Goal: Task Accomplishment & Management: Manage account settings

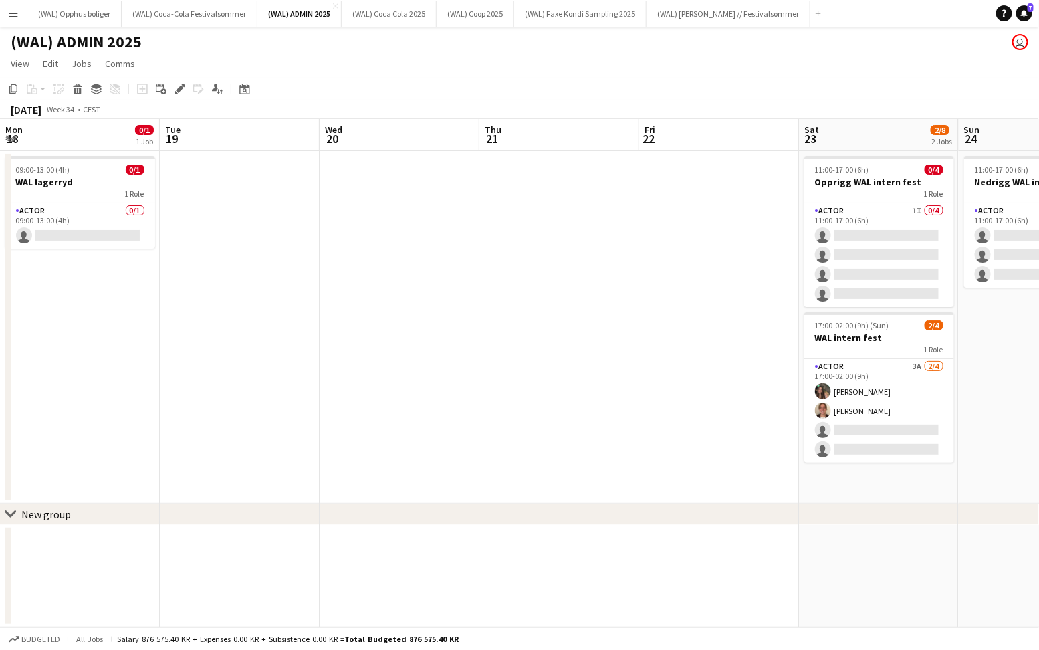
scroll to position [0, 459]
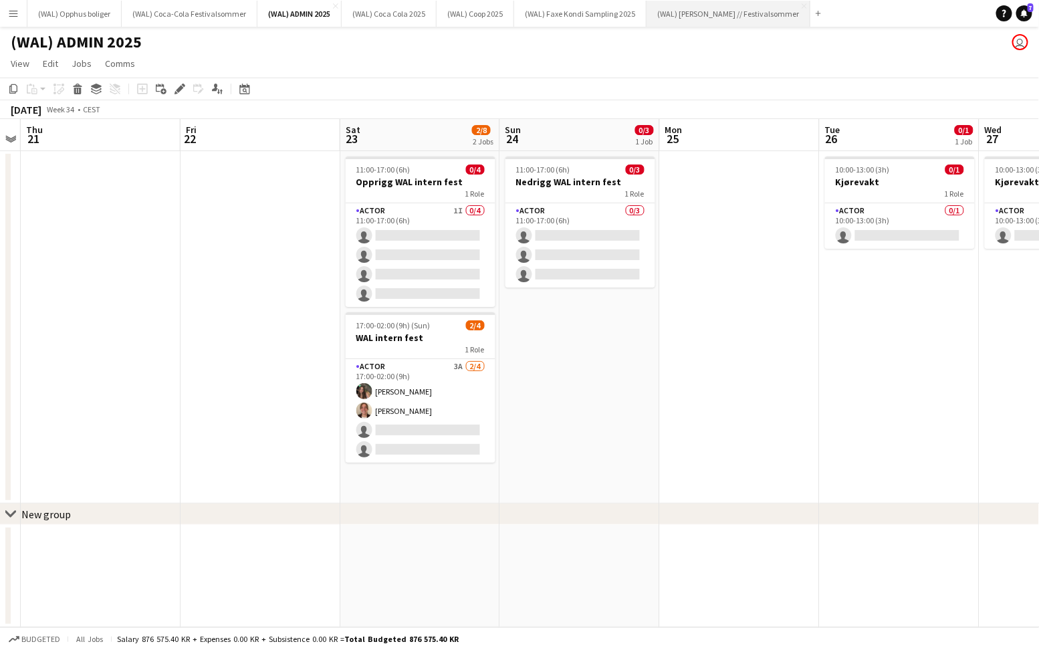
click at [668, 18] on button "(WAL) [PERSON_NAME] // Festivalsommer Close" at bounding box center [729, 14] width 164 height 26
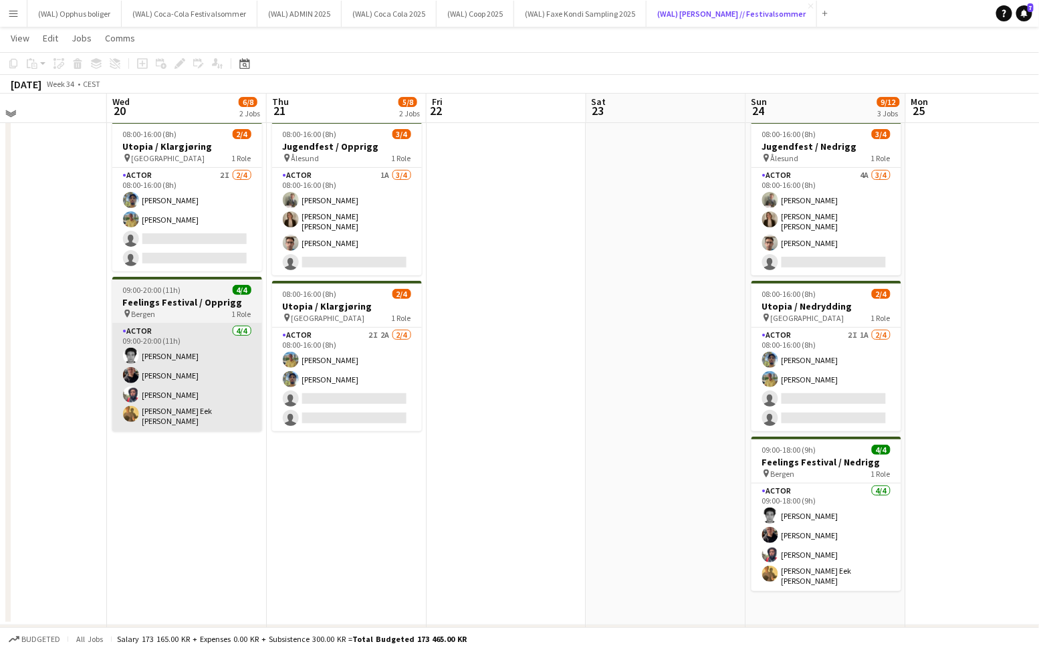
scroll to position [31, 0]
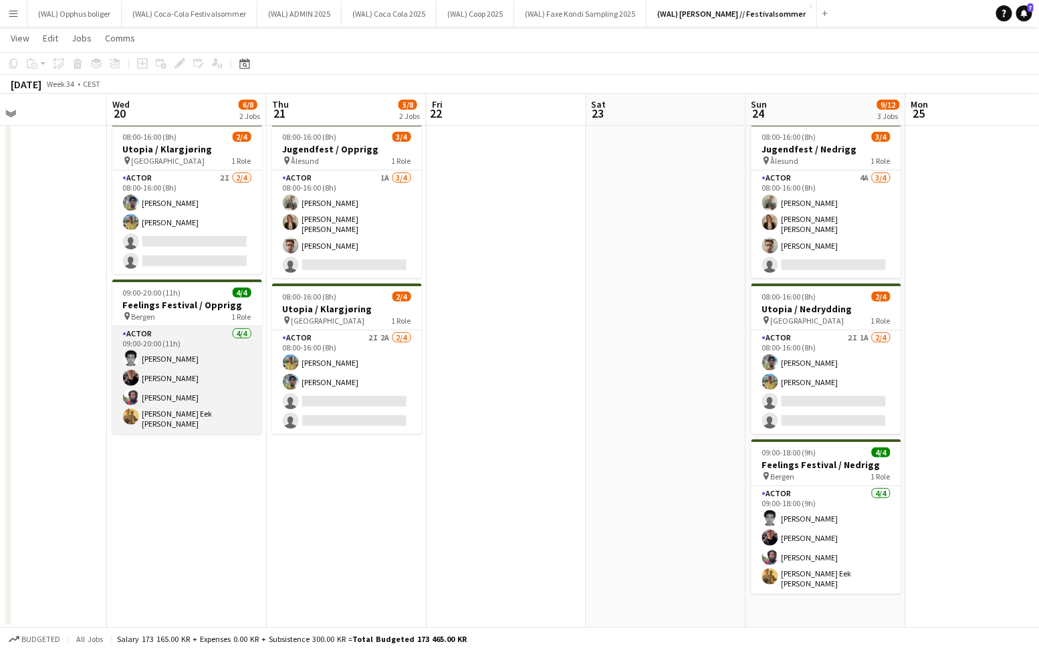
click at [223, 409] on app-card-role "Actor [DATE] 09:00-20:00 (11h) [PERSON_NAME] [PERSON_NAME] [PERSON_NAME] Eek [P…" at bounding box center [187, 380] width 150 height 108
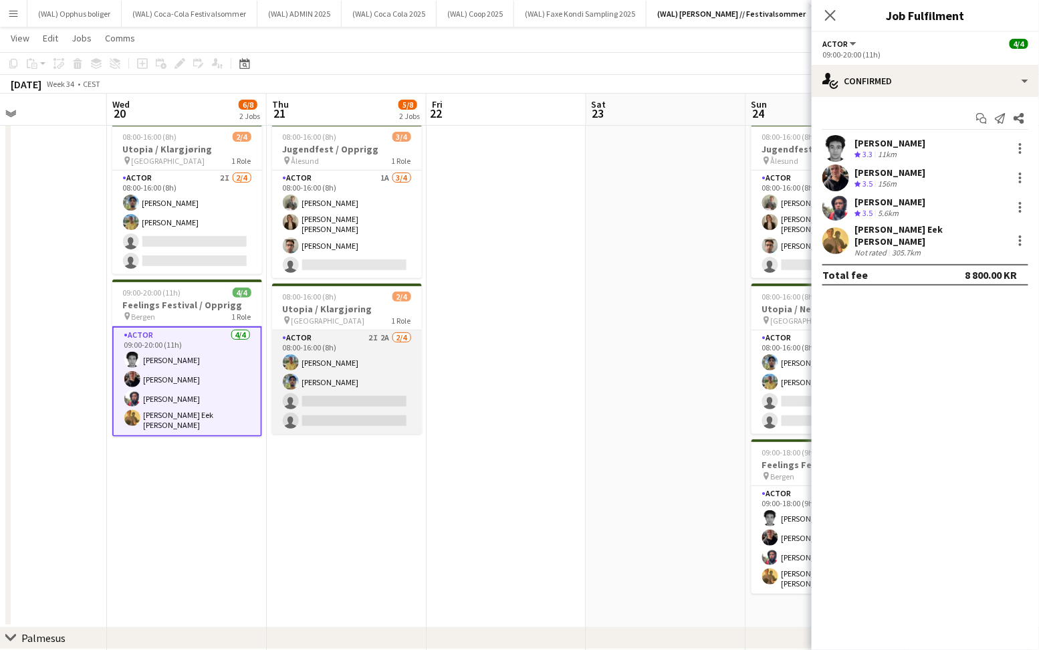
scroll to position [0, 372]
click at [343, 392] on app-card-role "Actor 2I 2A [DATE] 08:00-16:00 (8h) Jan [PERSON_NAME] [PERSON_NAME] single-neut…" at bounding box center [348, 382] width 150 height 104
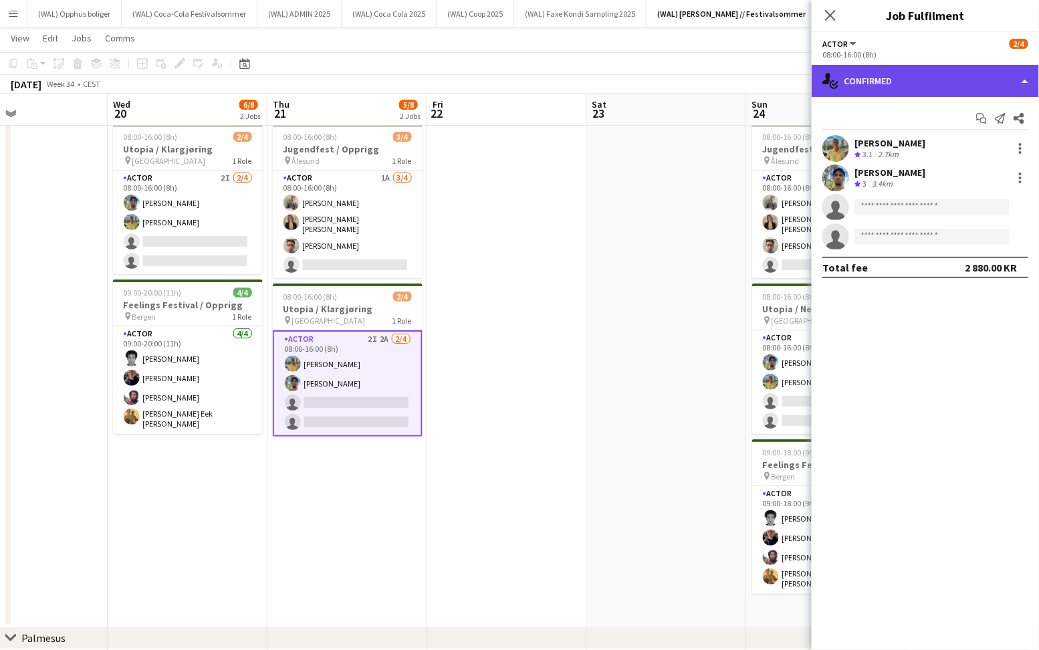
click at [842, 84] on div "single-neutral-actions-check-2 Confirmed" at bounding box center [925, 81] width 227 height 32
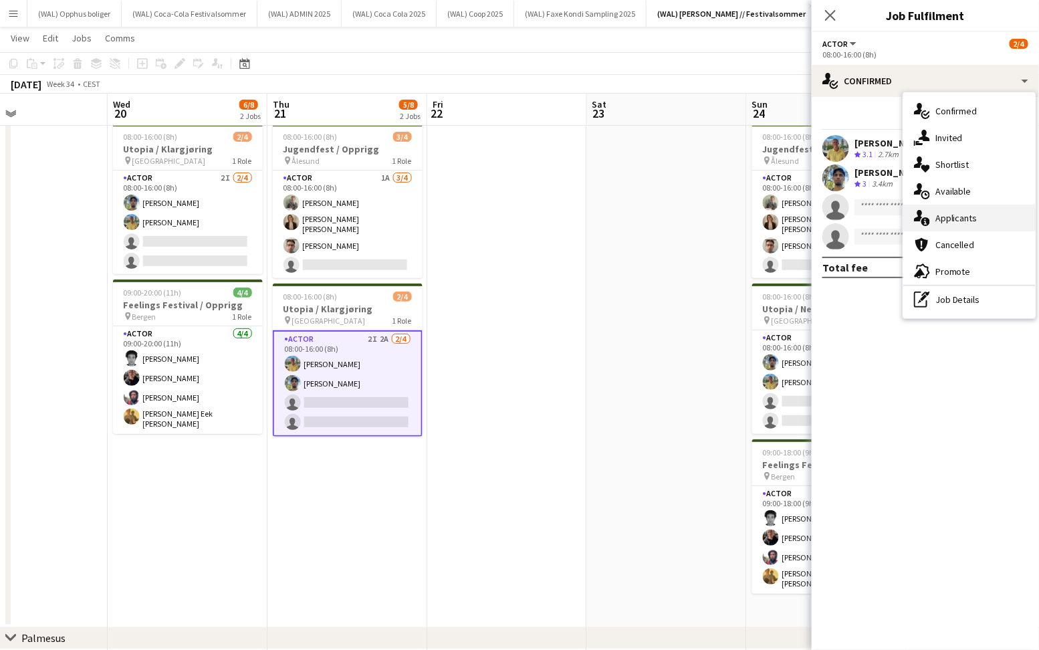
click at [934, 213] on div "single-neutral-actions-information Applicants" at bounding box center [970, 218] width 132 height 27
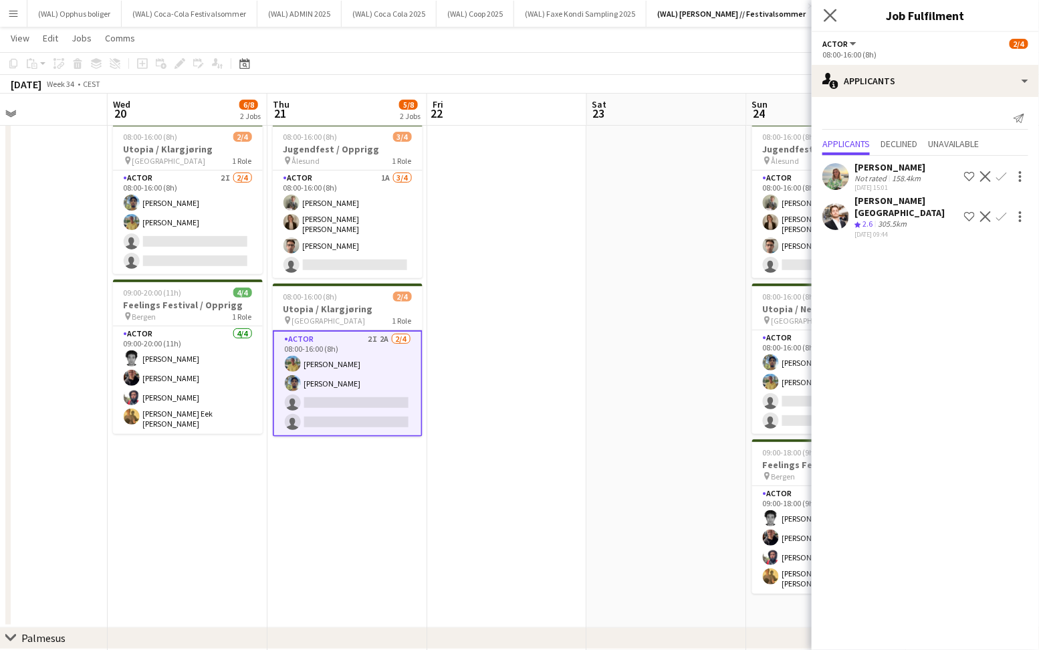
click at [838, 21] on app-icon "Close pop-in" at bounding box center [830, 15] width 19 height 19
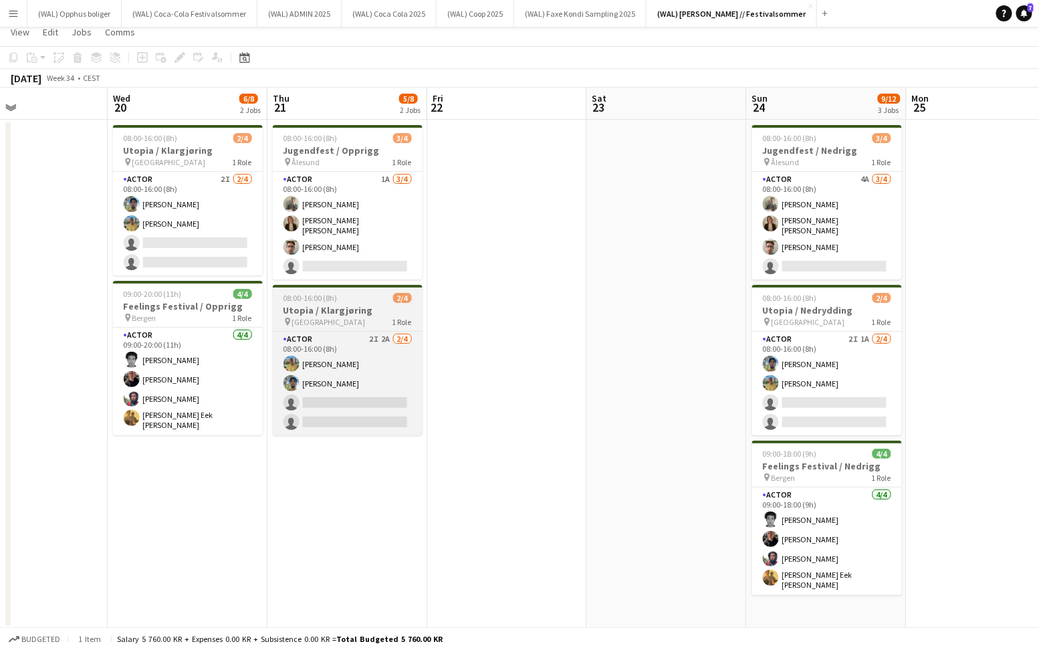
scroll to position [0, 0]
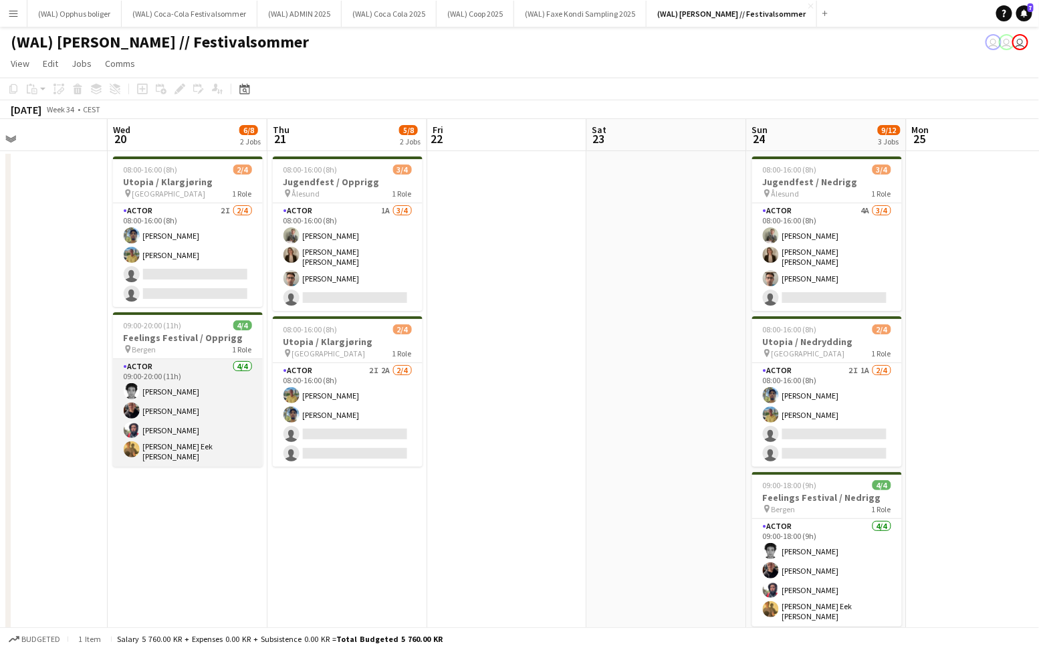
click at [195, 398] on app-card-role "Actor [DATE] 09:00-20:00 (11h) [PERSON_NAME] [PERSON_NAME] [PERSON_NAME] Eek [P…" at bounding box center [188, 413] width 150 height 108
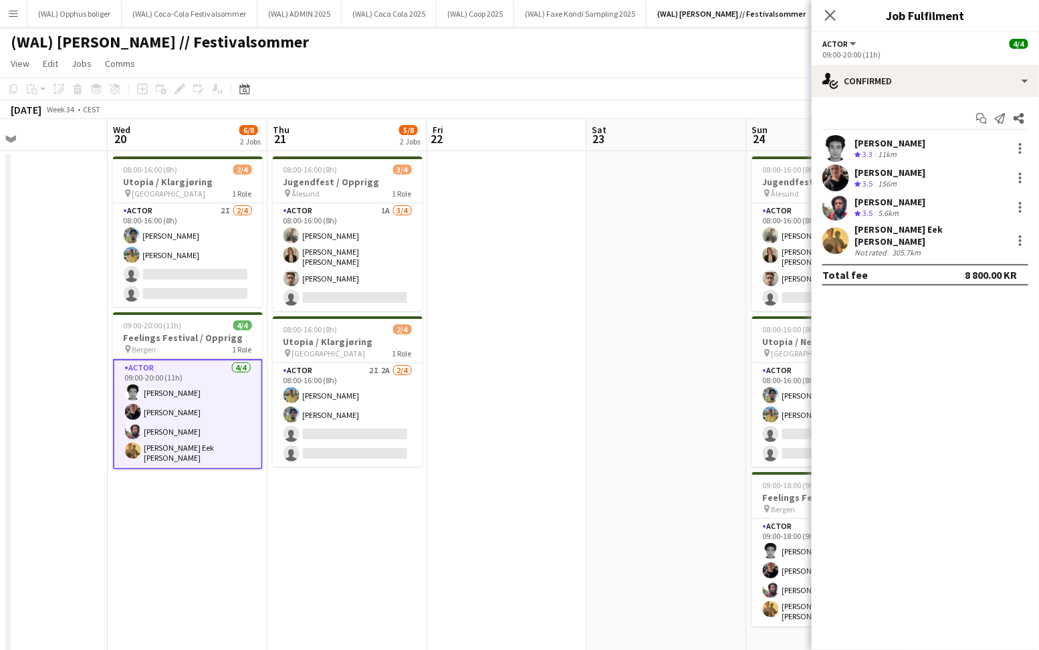
click at [890, 155] on div "11km" at bounding box center [888, 154] width 24 height 11
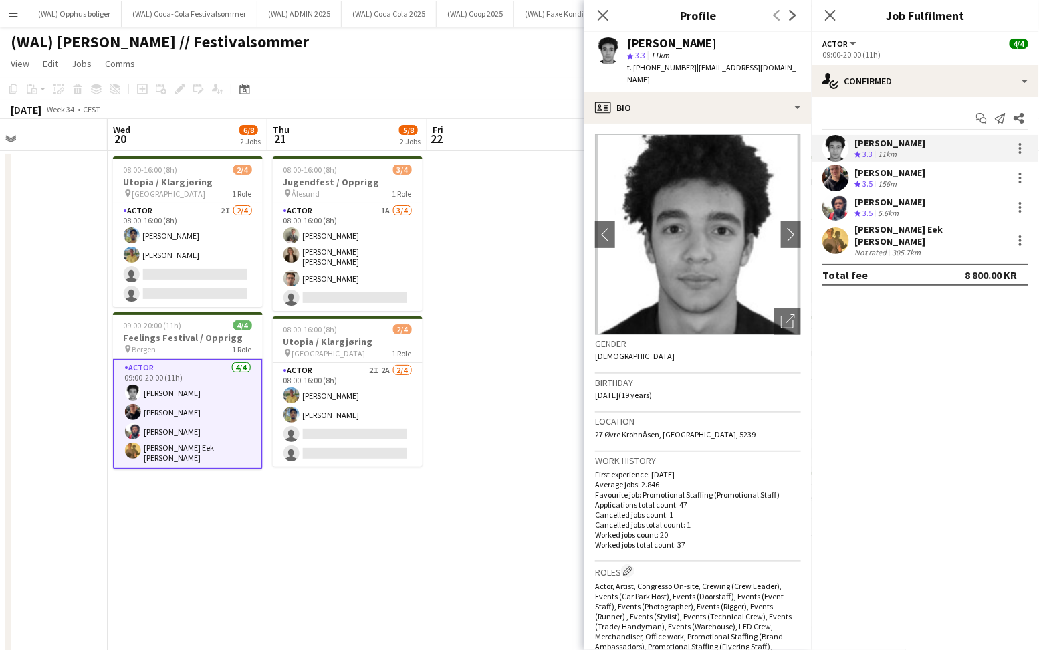
click at [888, 177] on div "[PERSON_NAME]" at bounding box center [890, 173] width 71 height 12
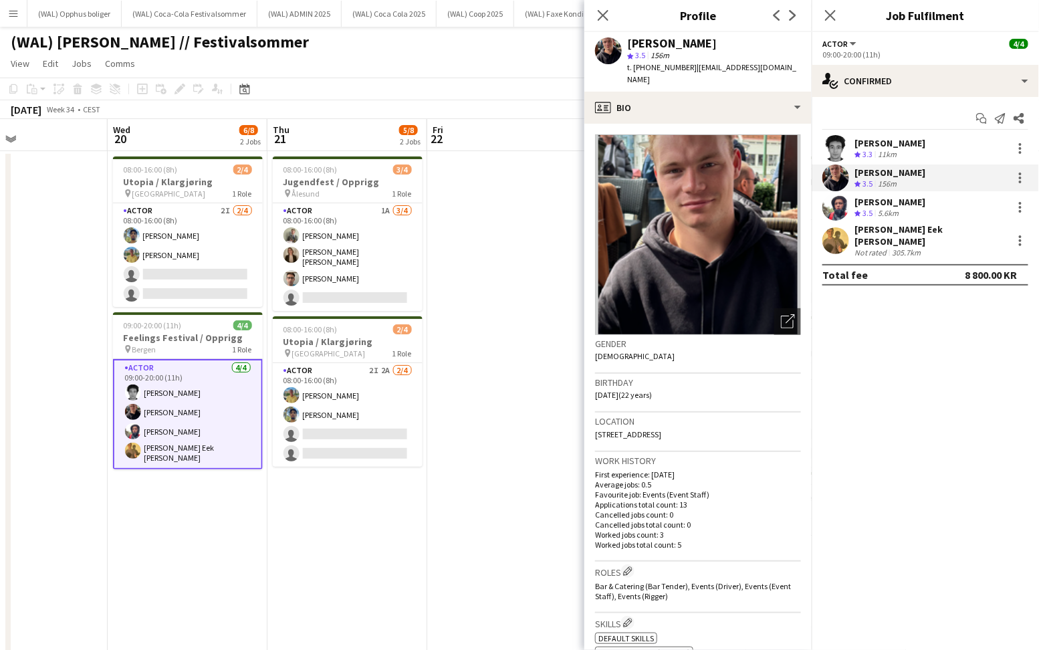
click at [889, 203] on div "[PERSON_NAME]" at bounding box center [890, 202] width 71 height 12
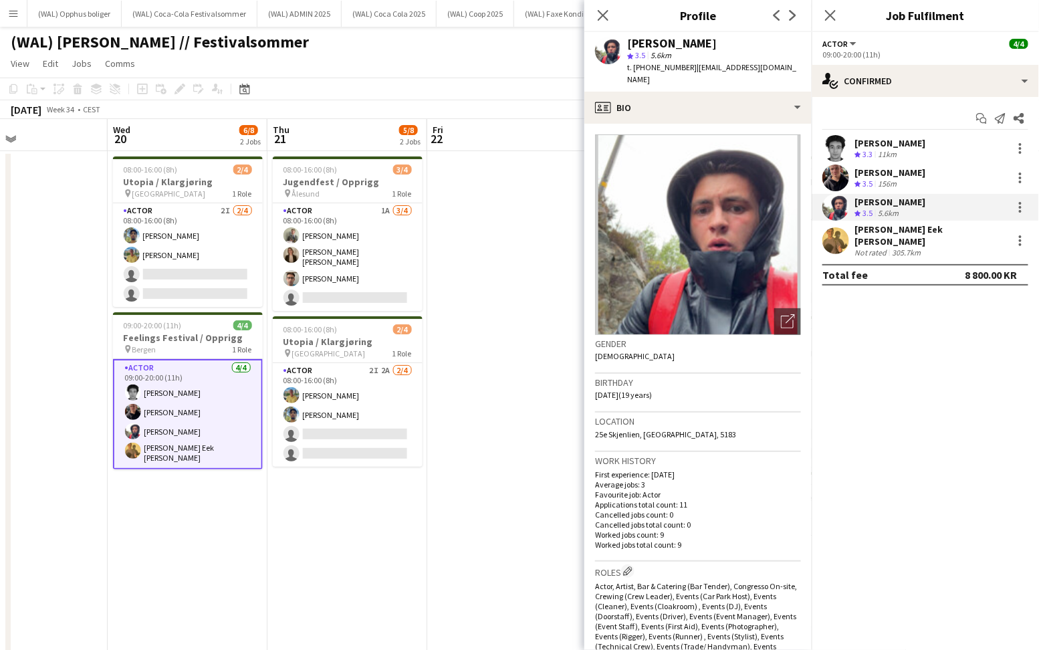
click at [885, 236] on div "[PERSON_NAME] Eek [PERSON_NAME]" at bounding box center [931, 235] width 153 height 24
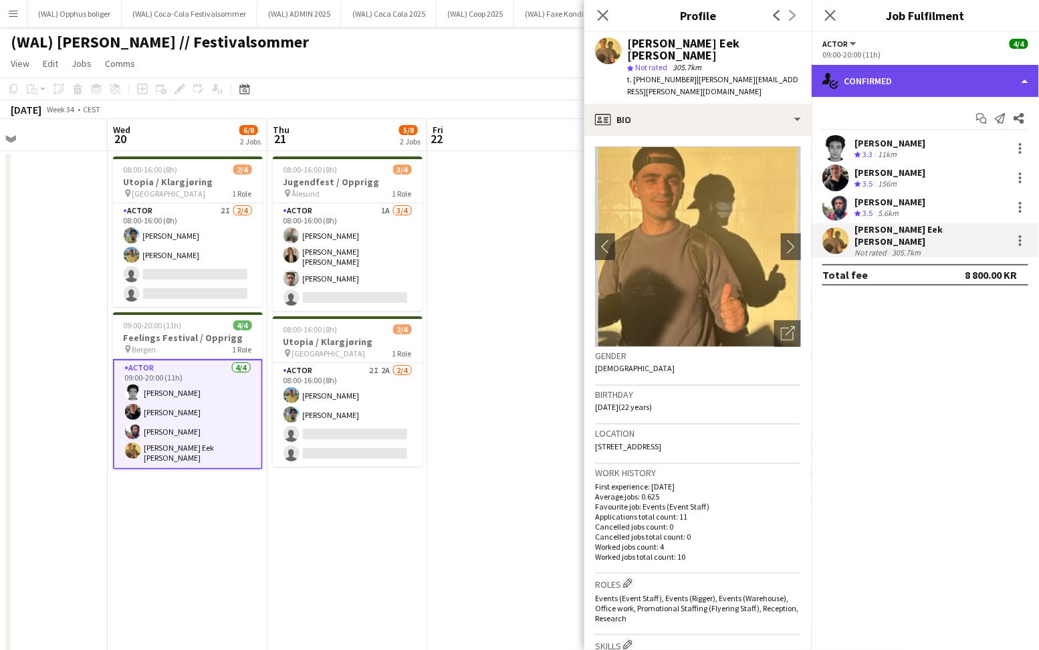
click at [862, 83] on div "single-neutral-actions-check-2 Confirmed" at bounding box center [925, 81] width 227 height 32
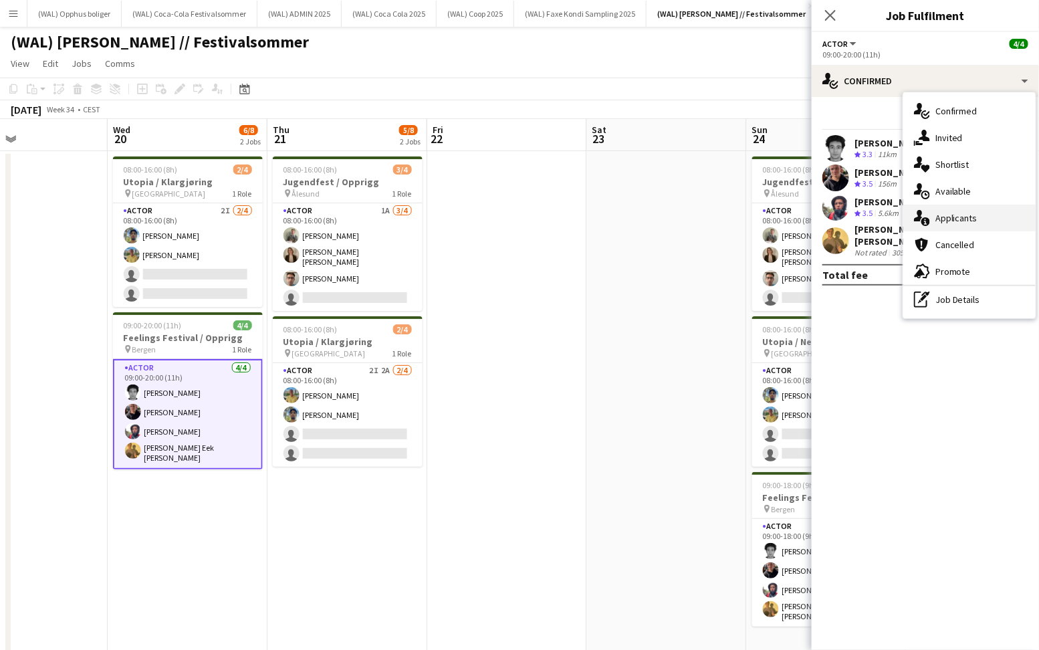
click at [955, 223] on div "single-neutral-actions-information Applicants" at bounding box center [970, 218] width 132 height 27
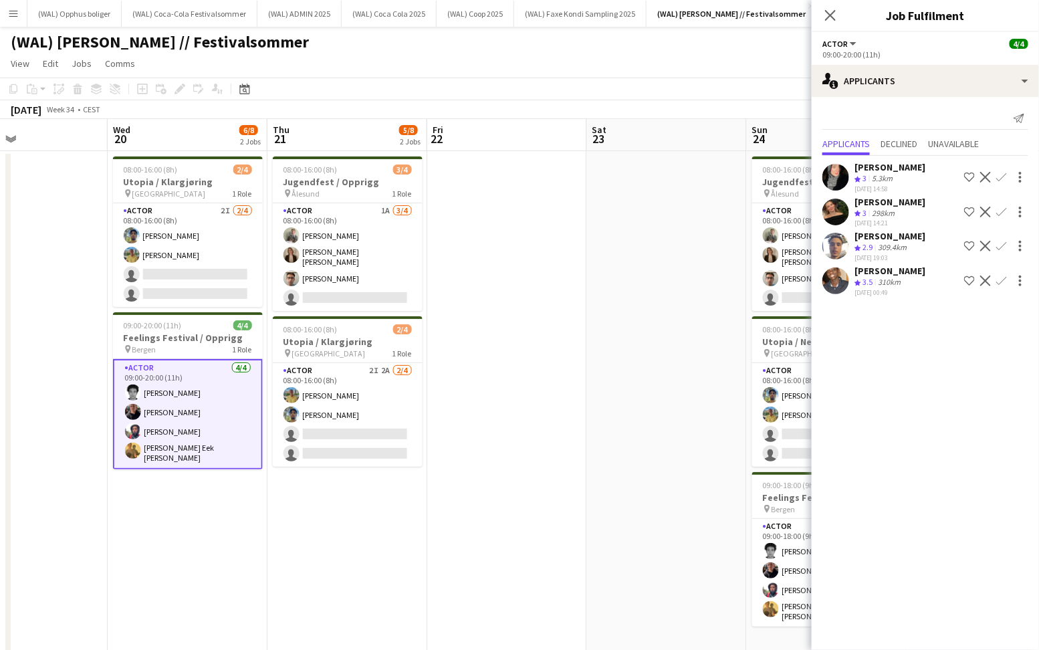
click at [882, 297] on div "[DATE] 00:49" at bounding box center [890, 292] width 71 height 9
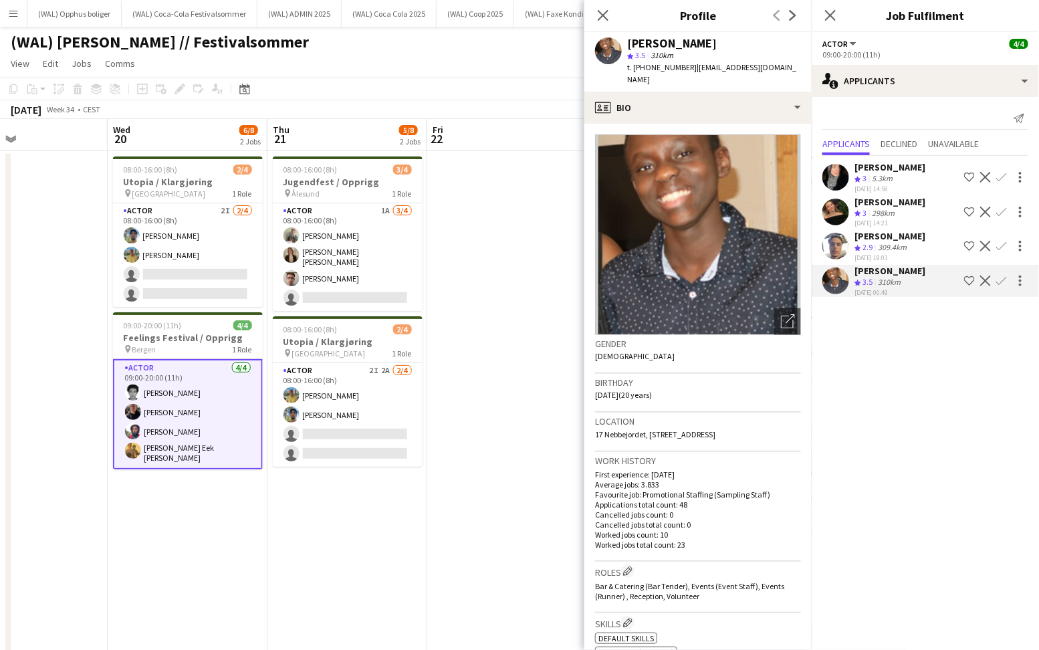
click at [866, 252] on span "2.9" at bounding box center [868, 247] width 10 height 10
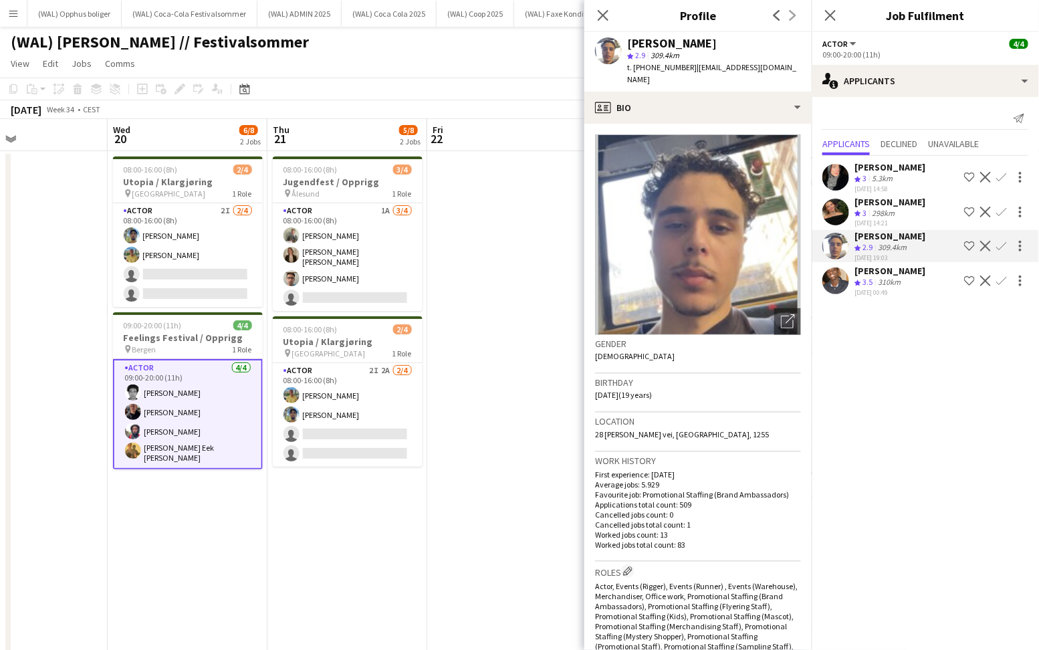
click at [876, 219] on div "298km" at bounding box center [884, 213] width 28 height 11
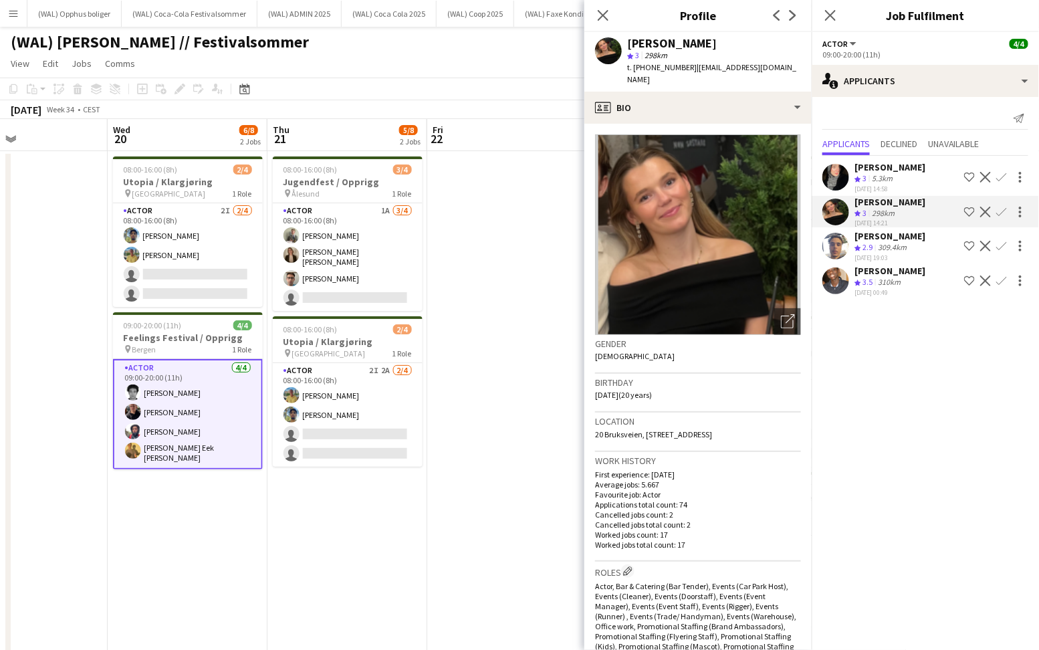
click at [869, 179] on div "Crew rating 3" at bounding box center [862, 178] width 15 height 11
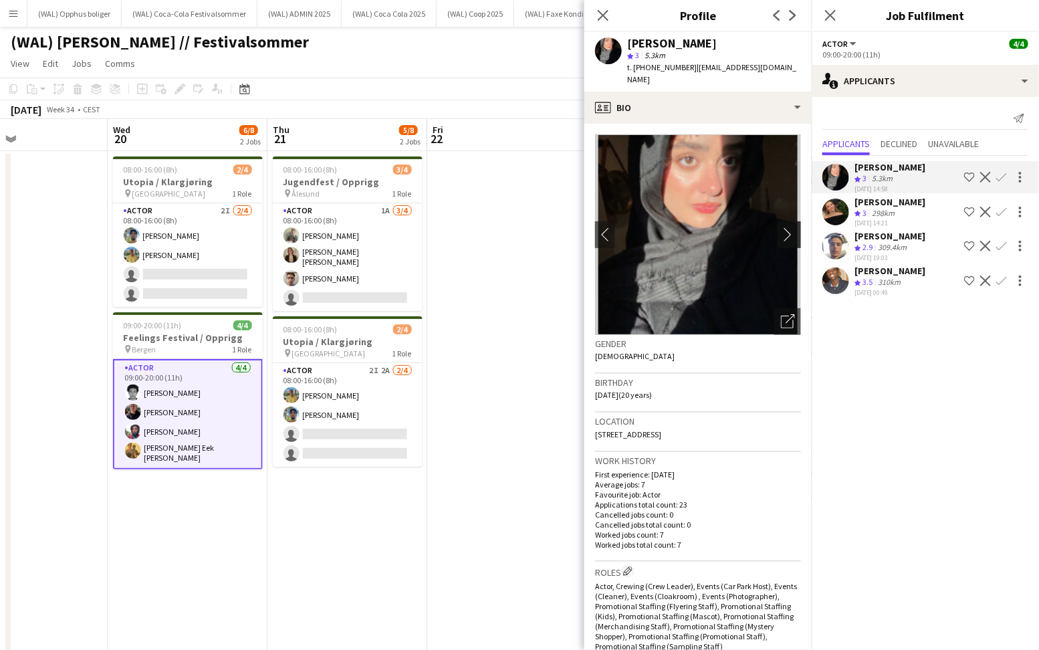
click at [792, 227] on app-icon "chevron-right" at bounding box center [791, 234] width 21 height 14
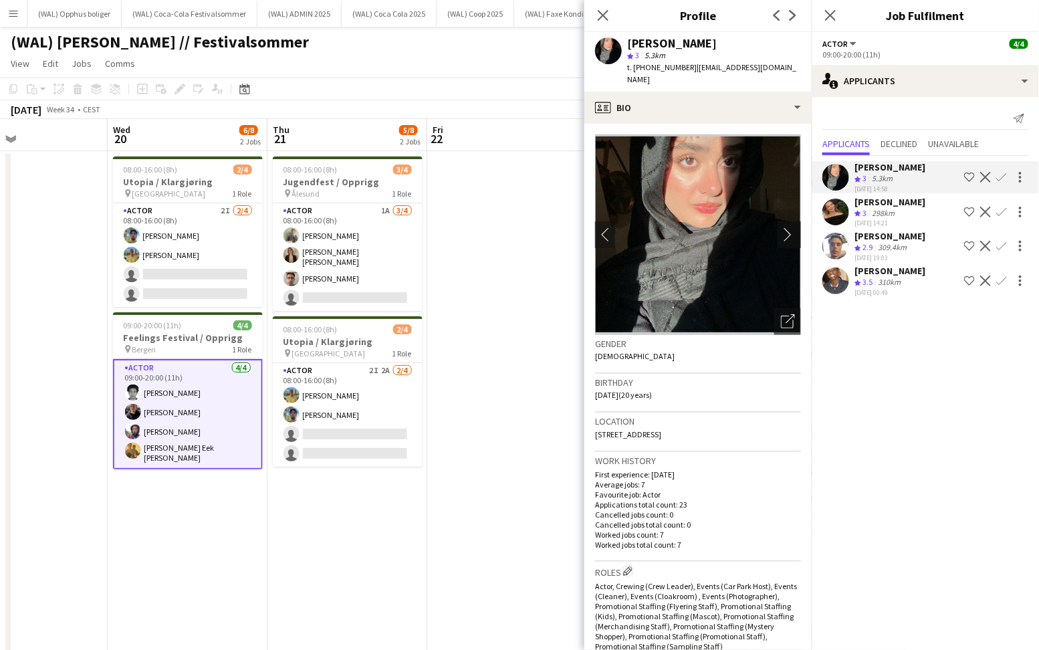
click at [792, 227] on app-icon "chevron-right" at bounding box center [791, 234] width 21 height 14
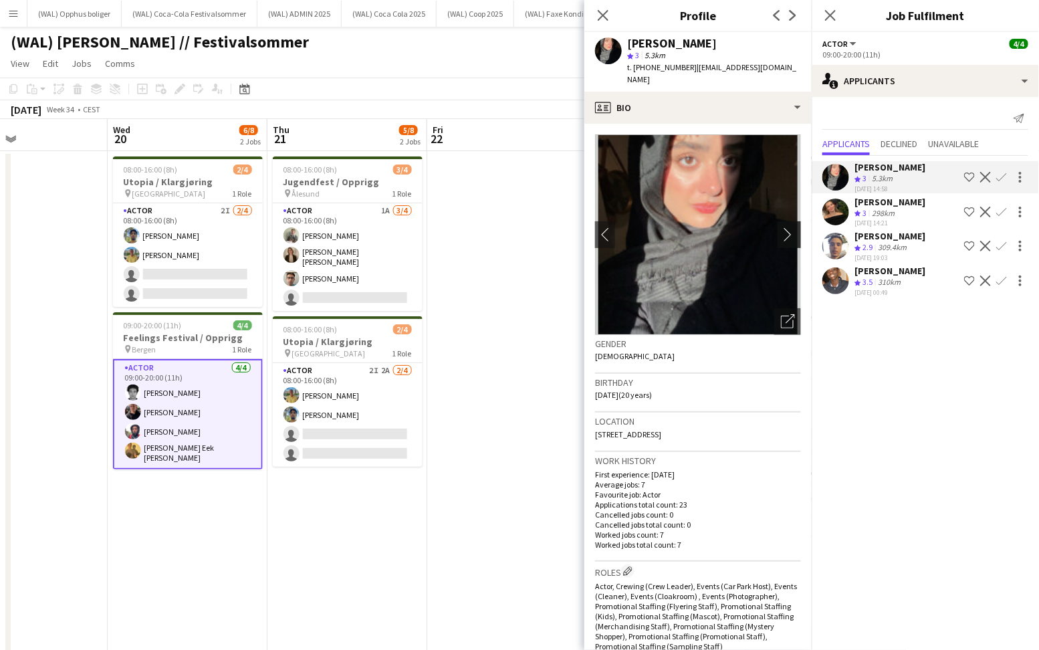
click at [792, 227] on app-icon "chevron-right" at bounding box center [791, 234] width 21 height 14
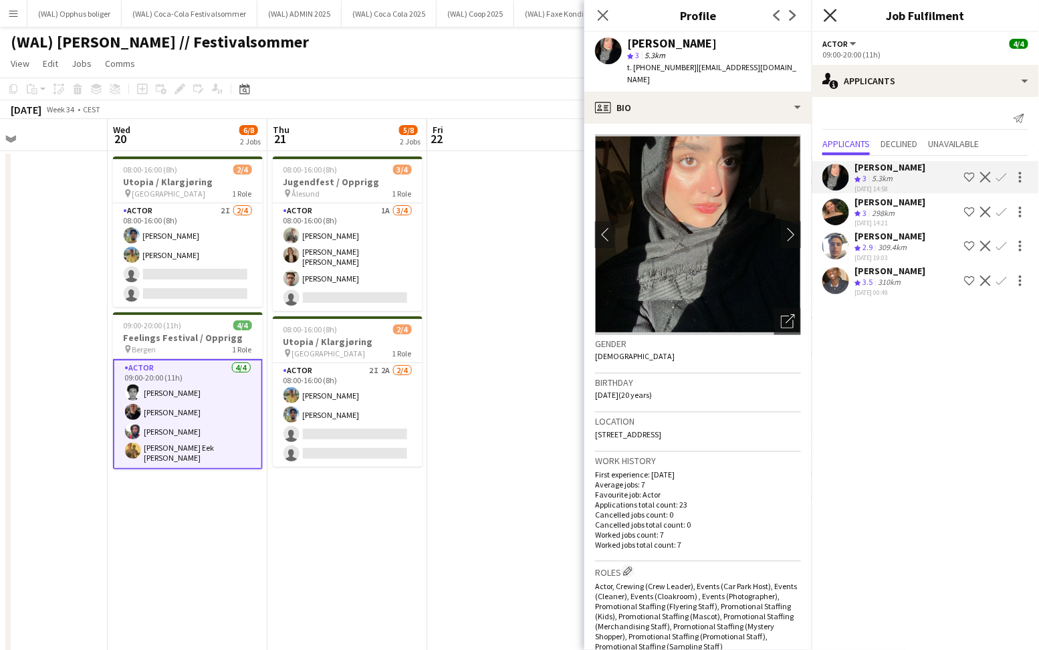
click at [832, 16] on icon at bounding box center [830, 15] width 13 height 13
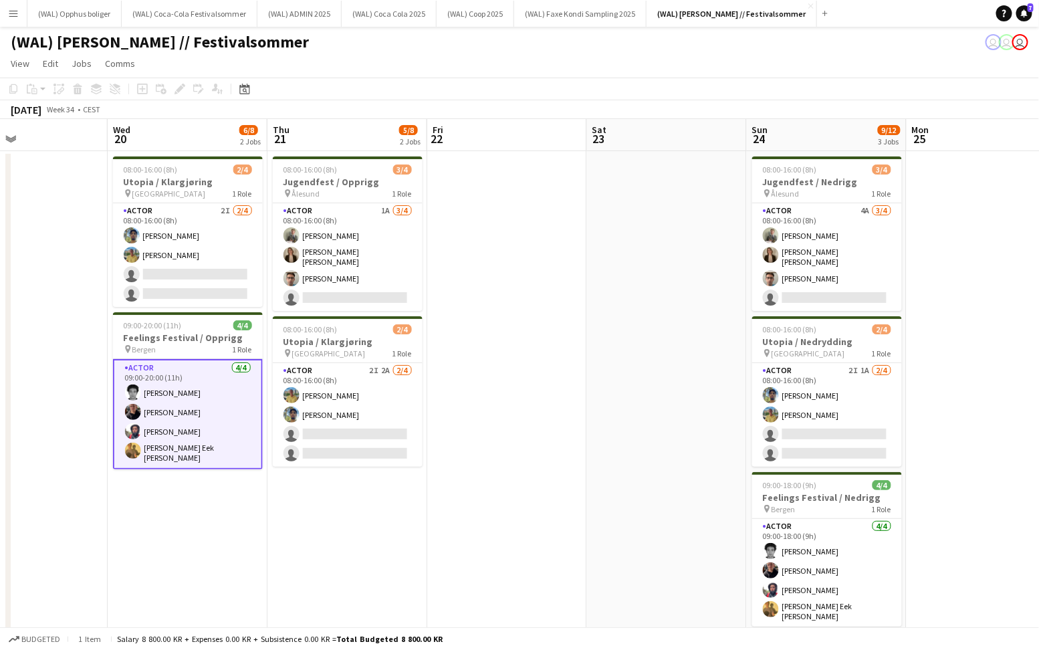
click at [138, 454] on app-user-avatar at bounding box center [133, 451] width 16 height 16
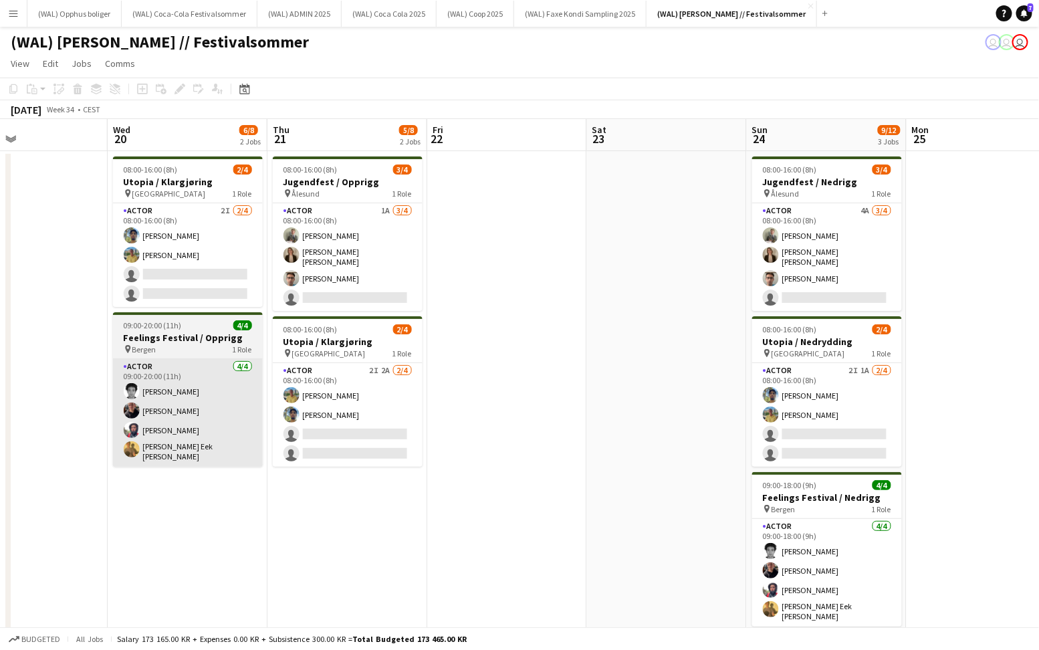
click at [185, 368] on app-card-role "Actor [DATE] 09:00-20:00 (11h) [PERSON_NAME] [PERSON_NAME] [PERSON_NAME] Eek [P…" at bounding box center [188, 413] width 150 height 108
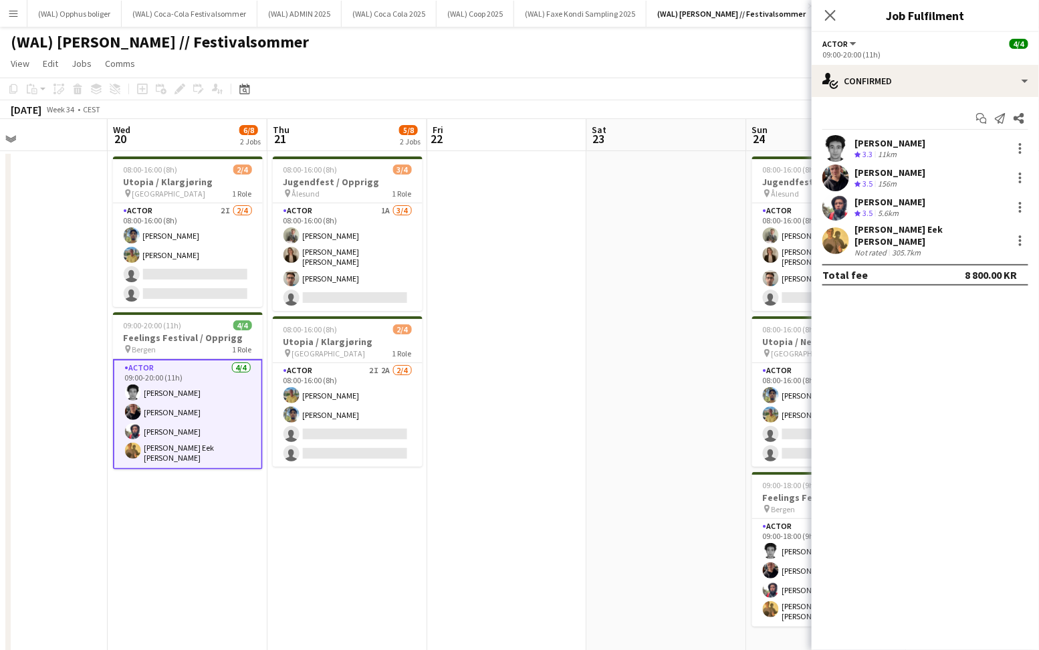
click at [885, 234] on div "[PERSON_NAME] Eek [PERSON_NAME]" at bounding box center [931, 235] width 153 height 24
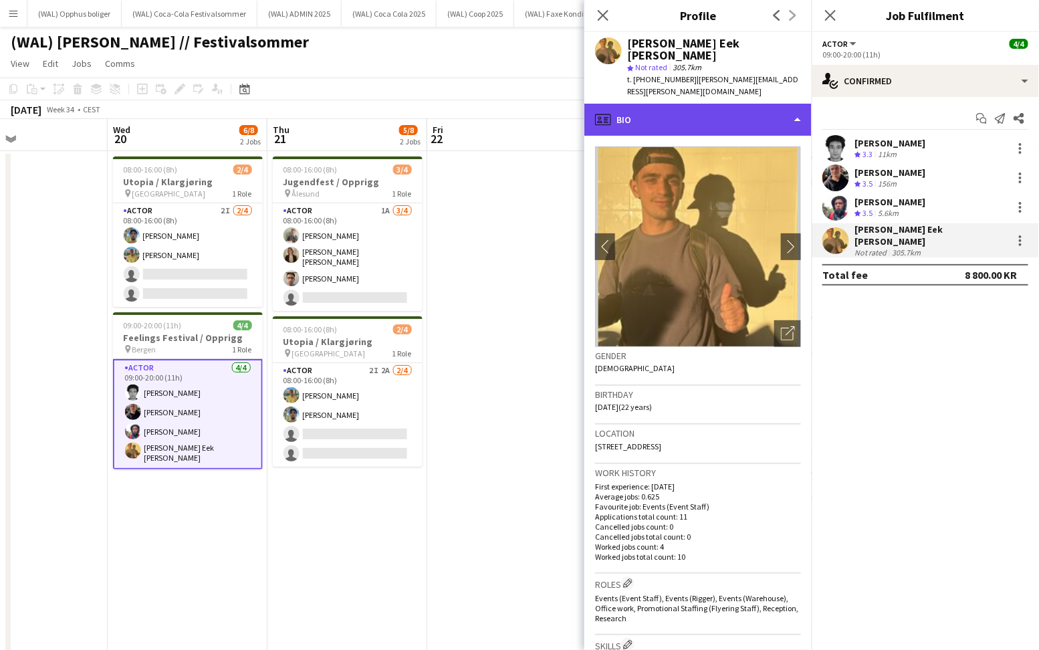
click at [680, 104] on div "profile Bio" at bounding box center [698, 120] width 227 height 32
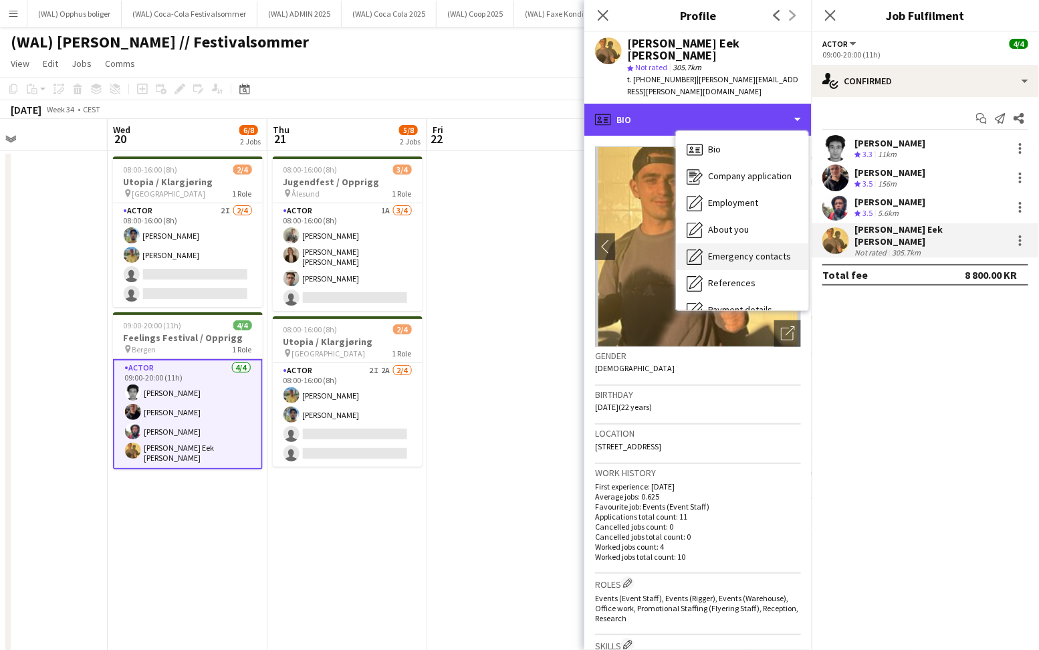
scroll to position [125, 0]
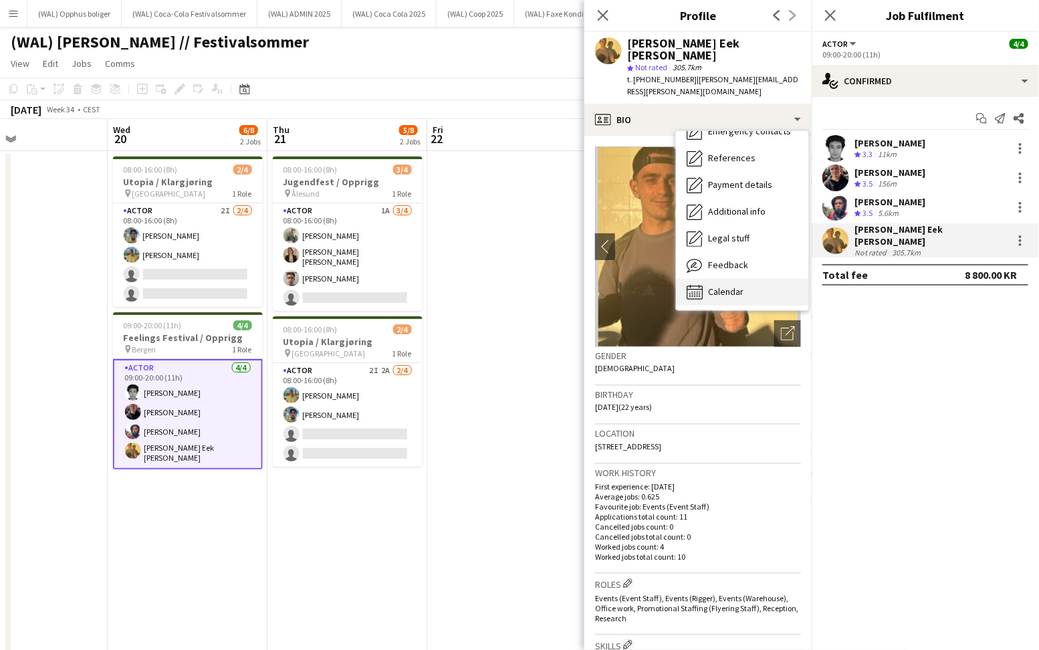
click at [733, 286] on span "Calendar" at bounding box center [725, 292] width 35 height 12
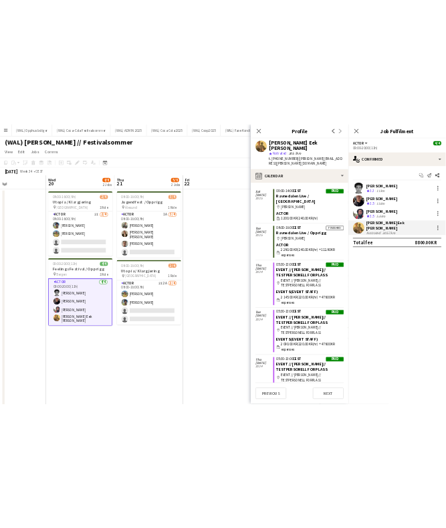
scroll to position [231, 0]
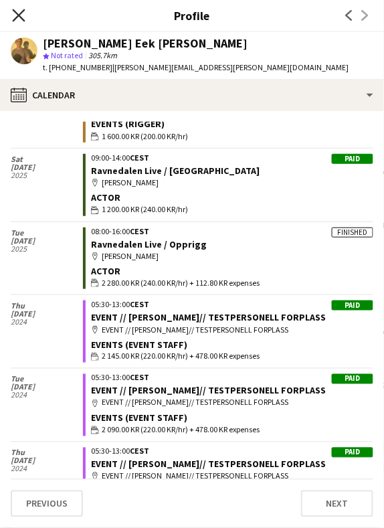
click at [18, 12] on icon "Close pop-in" at bounding box center [18, 15] width 13 height 13
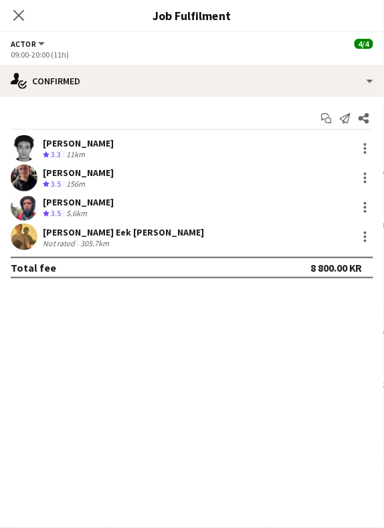
click at [65, 142] on div "[PERSON_NAME]" at bounding box center [78, 143] width 71 height 12
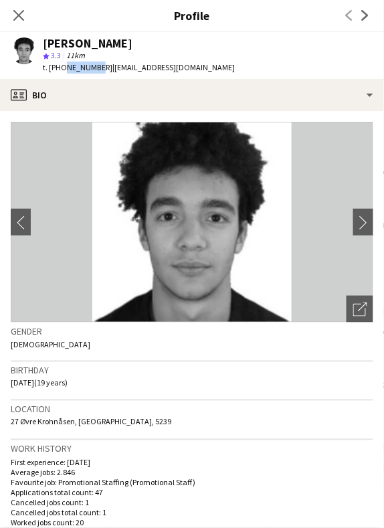
drag, startPoint x: 92, startPoint y: 66, endPoint x: 62, endPoint y: 66, distance: 30.1
click at [62, 66] on span "t. [PHONE_NUMBER]" at bounding box center [78, 67] width 70 height 10
copy span "40084438"
click at [22, 16] on icon "Close pop-in" at bounding box center [18, 15] width 13 height 13
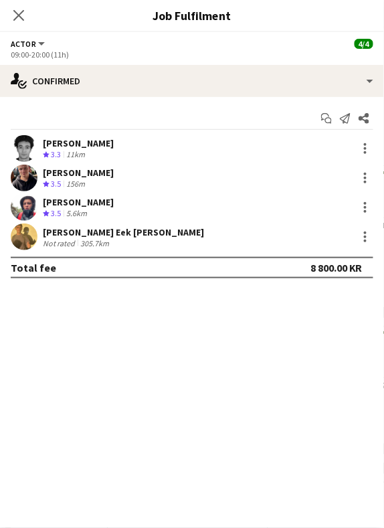
click at [98, 174] on div "[PERSON_NAME]" at bounding box center [78, 173] width 71 height 12
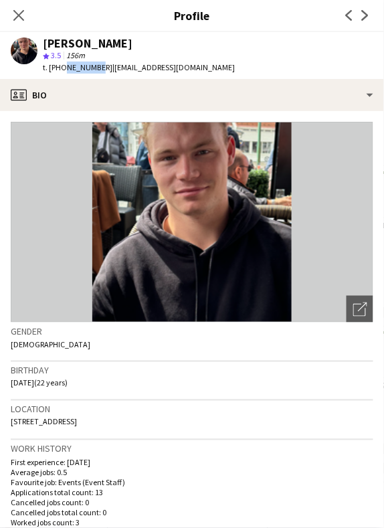
drag, startPoint x: 62, startPoint y: 64, endPoint x: 92, endPoint y: 63, distance: 30.8
click at [92, 63] on span "t. [PHONE_NUMBER]" at bounding box center [78, 67] width 70 height 10
copy span "48362626"
click at [20, 13] on icon at bounding box center [18, 15] width 13 height 13
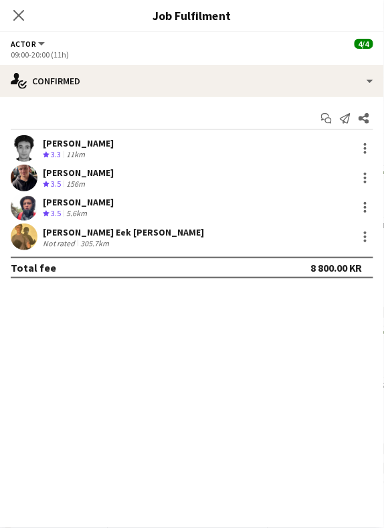
click at [78, 177] on div "[PERSON_NAME]" at bounding box center [78, 173] width 71 height 12
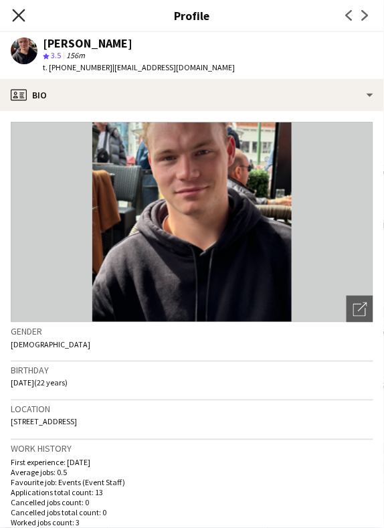
click at [17, 13] on icon at bounding box center [18, 15] width 13 height 13
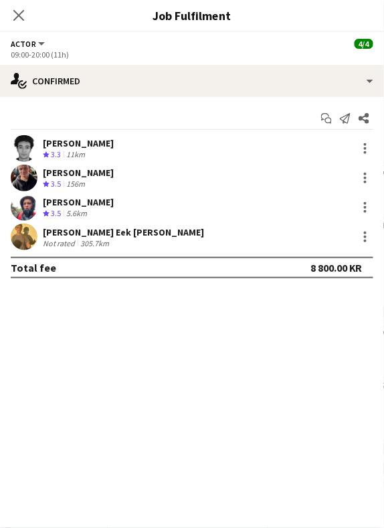
click at [56, 201] on div "[PERSON_NAME]" at bounding box center [78, 202] width 71 height 12
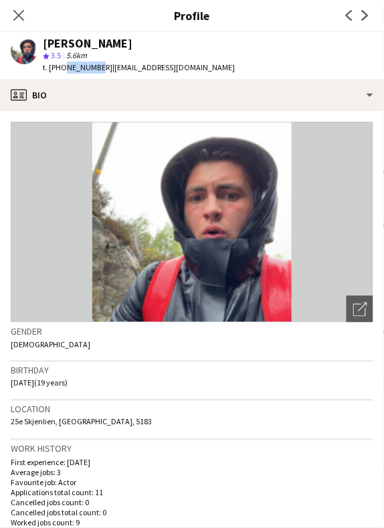
drag, startPoint x: 62, startPoint y: 67, endPoint x: 92, endPoint y: 64, distance: 30.2
click at [92, 64] on span "t. [PHONE_NUMBER]" at bounding box center [78, 67] width 70 height 10
copy span "92260506"
click at [21, 14] on icon "Close pop-in" at bounding box center [18, 15] width 13 height 13
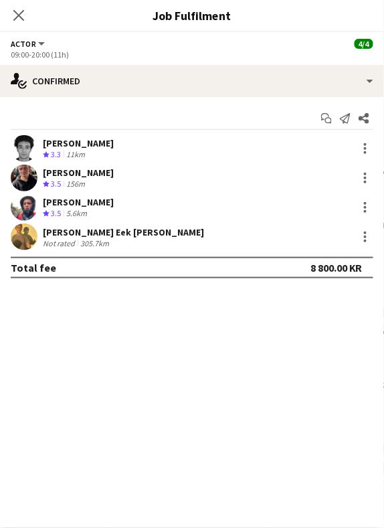
click at [68, 233] on div "[PERSON_NAME] Eek [PERSON_NAME]" at bounding box center [123, 232] width 161 height 12
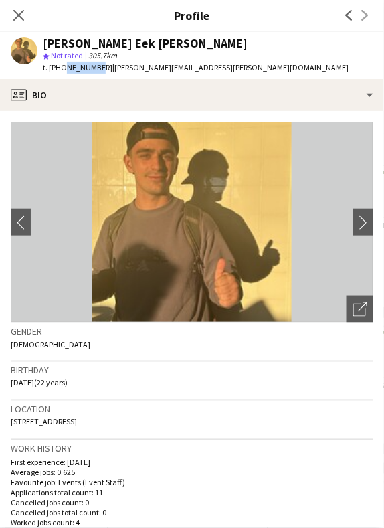
drag, startPoint x: 61, startPoint y: 64, endPoint x: 91, endPoint y: 62, distance: 30.1
click at [92, 62] on span "t. [PHONE_NUMBER]" at bounding box center [78, 67] width 70 height 10
copy span "95784812"
click at [16, 21] on app-icon "Close pop-in" at bounding box center [18, 15] width 19 height 19
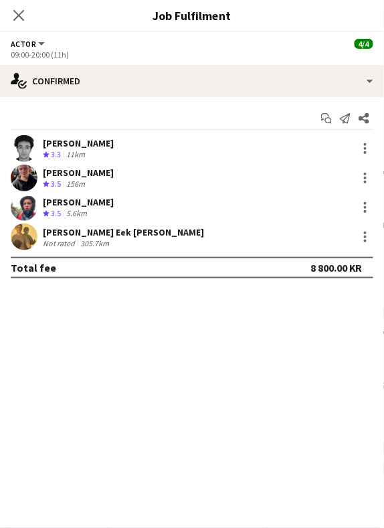
click at [27, 140] on app-user-avatar at bounding box center [24, 148] width 27 height 27
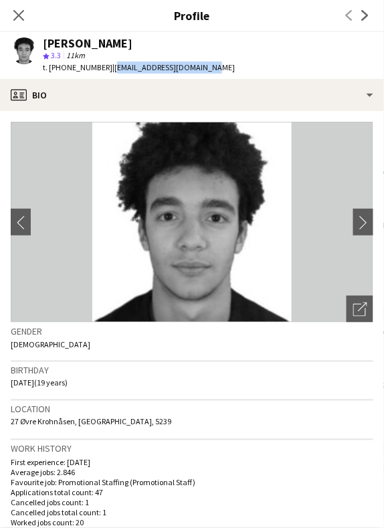
drag, startPoint x: 98, startPoint y: 68, endPoint x: 220, endPoint y: 70, distance: 121.8
click at [220, 70] on app-profile-header "[PERSON_NAME] star 3.3 11km t. [PHONE_NUMBER] | [EMAIL_ADDRESS][DOMAIN_NAME]" at bounding box center [192, 55] width 384 height 47
copy span "[EMAIL_ADDRESS][DOMAIN_NAME]"
click at [16, 11] on icon "Close pop-in" at bounding box center [18, 15] width 13 height 13
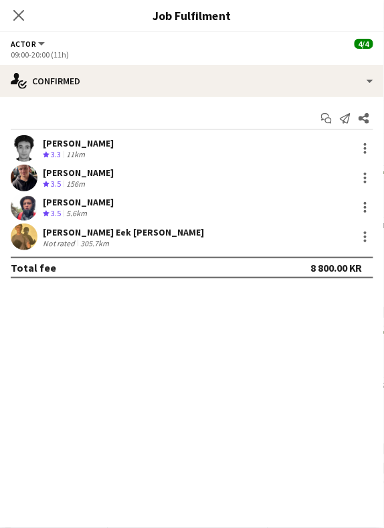
click at [33, 179] on app-user-avatar at bounding box center [24, 178] width 27 height 27
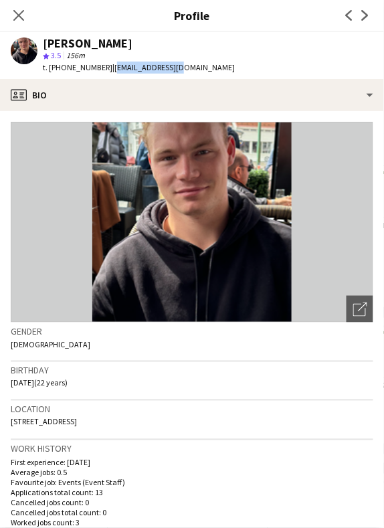
drag, startPoint x: 99, startPoint y: 67, endPoint x: 257, endPoint y: 69, distance: 157.9
click at [257, 69] on app-profile-header "[PERSON_NAME] star 3.5 156m t. [PHONE_NUMBER] | [EMAIL_ADDRESS][DOMAIN_NAME]" at bounding box center [192, 55] width 384 height 47
copy span "[EMAIL_ADDRESS][DOMAIN_NAME]"
click at [19, 15] on icon at bounding box center [18, 15] width 13 height 13
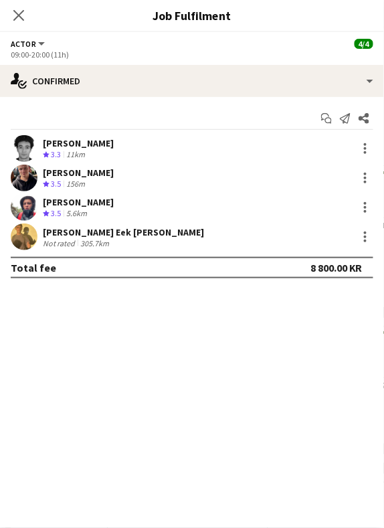
click at [59, 197] on div "[PERSON_NAME]" at bounding box center [78, 202] width 71 height 12
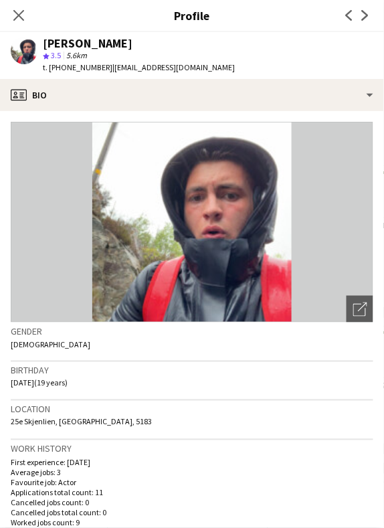
click at [112, 66] on span "| [EMAIL_ADDRESS][DOMAIN_NAME]" at bounding box center [173, 67] width 122 height 10
drag, startPoint x: 100, startPoint y: 66, endPoint x: 232, endPoint y: 69, distance: 132.5
click at [232, 69] on app-profile-header "[PERSON_NAME] star 3.5 5.6km t. [PHONE_NUMBER] | [EMAIL_ADDRESS][DOMAIN_NAME]" at bounding box center [192, 55] width 384 height 47
copy span "[EMAIL_ADDRESS][DOMAIN_NAME]"
click at [16, 13] on icon at bounding box center [18, 15] width 13 height 13
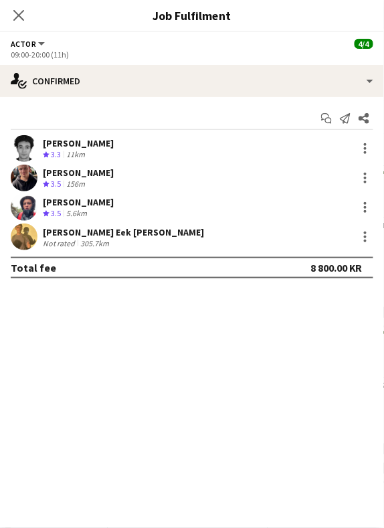
click at [29, 235] on app-user-avatar at bounding box center [24, 236] width 27 height 27
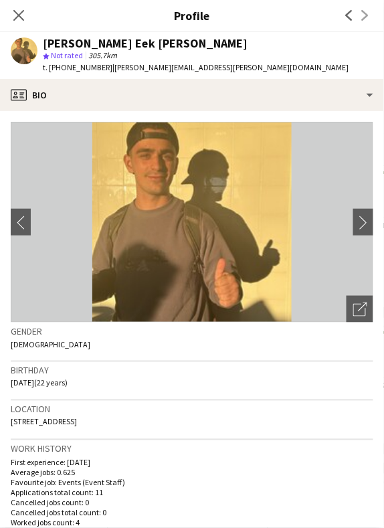
drag, startPoint x: 97, startPoint y: 69, endPoint x: 264, endPoint y: 69, distance: 166.6
click at [264, 69] on app-profile-header "[PERSON_NAME] Eek [PERSON_NAME] star Not rated 305.7km t. [PHONE_NUMBER] | [PER…" at bounding box center [192, 55] width 384 height 47
copy span "[PERSON_NAME][EMAIL_ADDRESS][PERSON_NAME][DOMAIN_NAME]"
click at [20, 15] on icon "Close pop-in" at bounding box center [18, 15] width 13 height 13
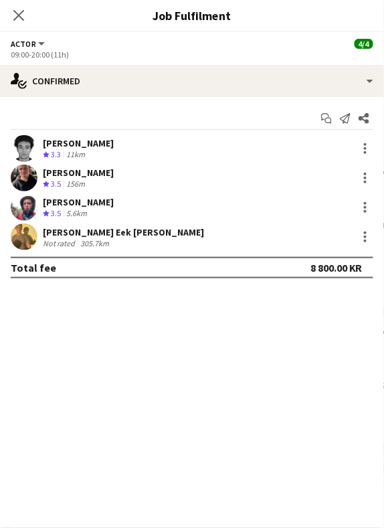
click at [88, 144] on div "[PERSON_NAME]" at bounding box center [78, 143] width 71 height 12
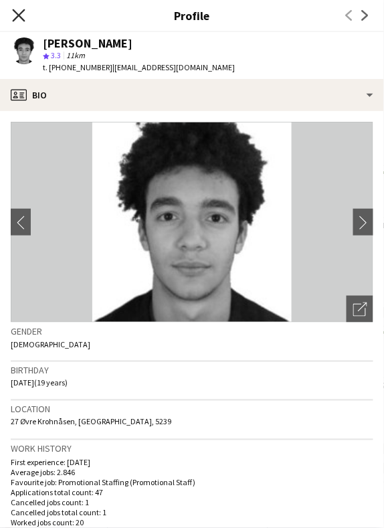
click at [21, 13] on icon at bounding box center [18, 15] width 13 height 13
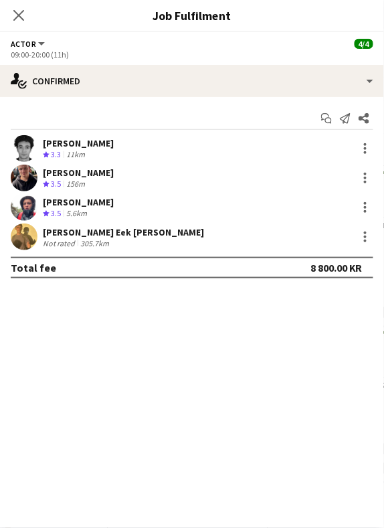
click at [66, 185] on div "156m" at bounding box center [76, 184] width 24 height 11
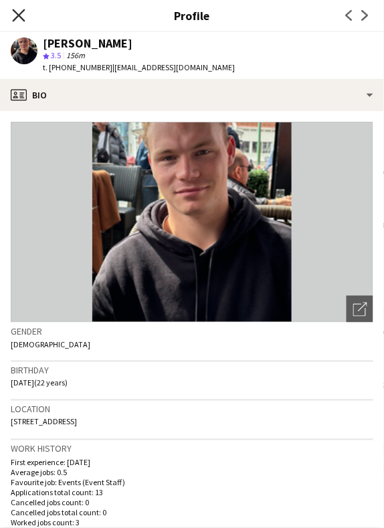
click at [20, 19] on icon "Close pop-in" at bounding box center [18, 15] width 13 height 13
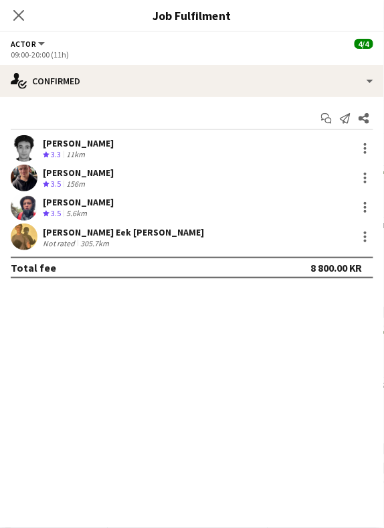
click at [70, 203] on div "[PERSON_NAME]" at bounding box center [78, 202] width 71 height 12
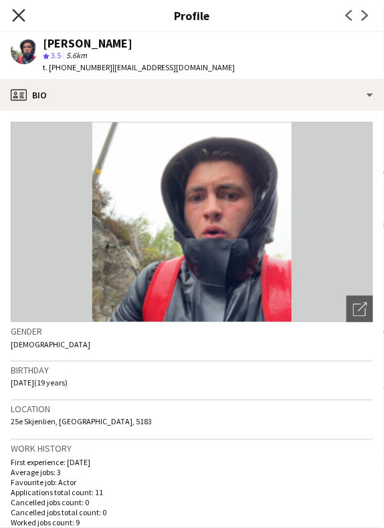
click at [18, 19] on icon "Close pop-in" at bounding box center [18, 15] width 13 height 13
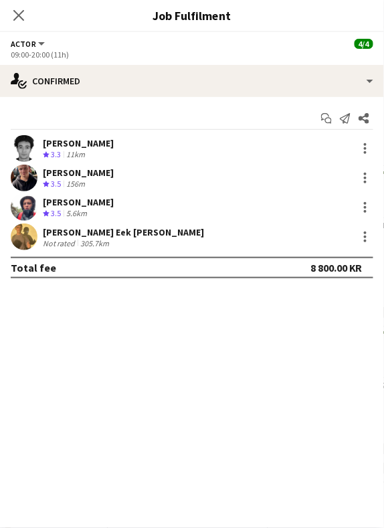
click at [60, 232] on div "[PERSON_NAME] Eek [PERSON_NAME]" at bounding box center [123, 232] width 161 height 12
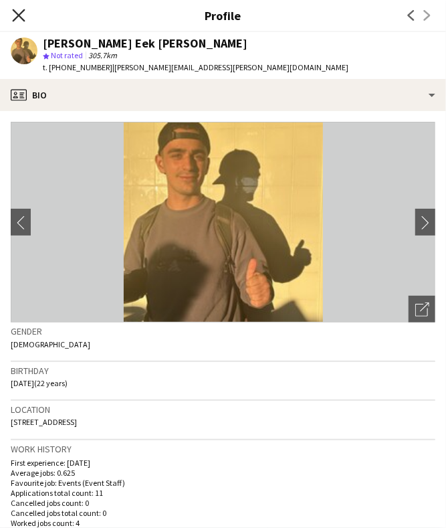
click at [13, 13] on icon "Close pop-in" at bounding box center [18, 15] width 13 height 13
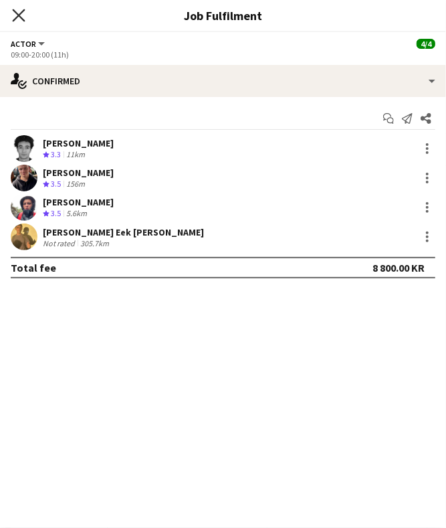
click at [16, 13] on icon at bounding box center [18, 15] width 13 height 13
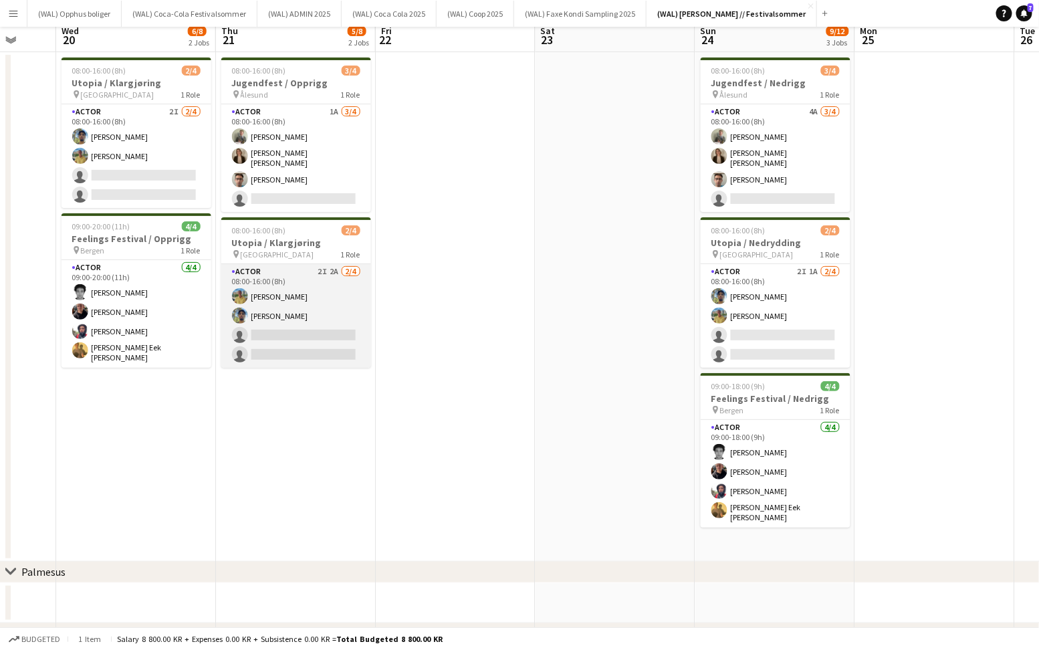
scroll to position [0, 0]
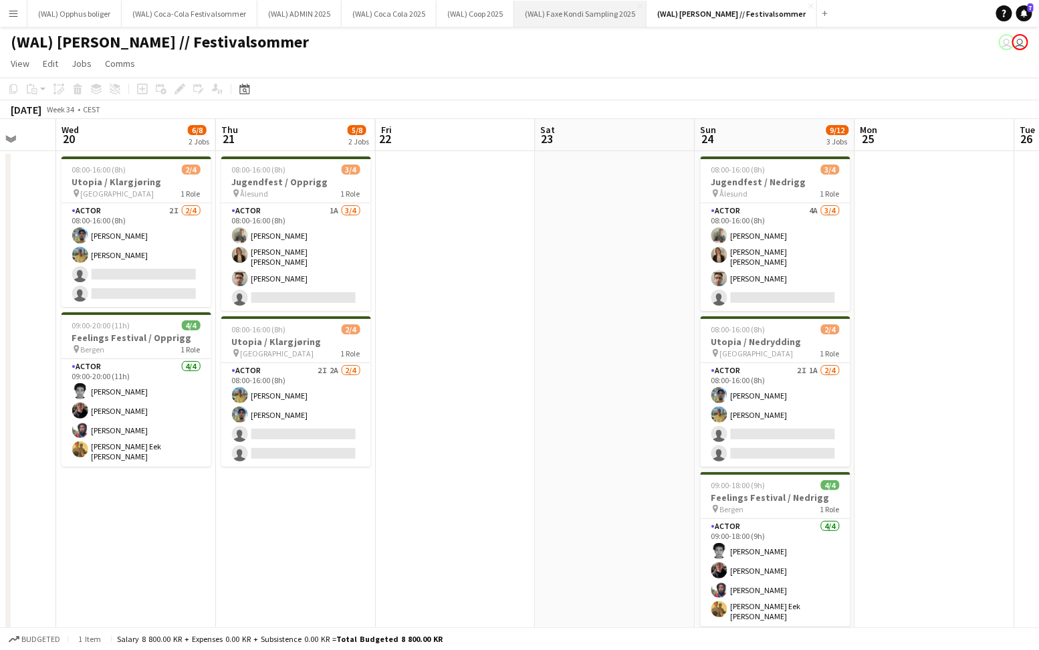
click at [559, 24] on button "(WAL) [PERSON_NAME] Sampling 2025 Close" at bounding box center [580, 14] width 132 height 26
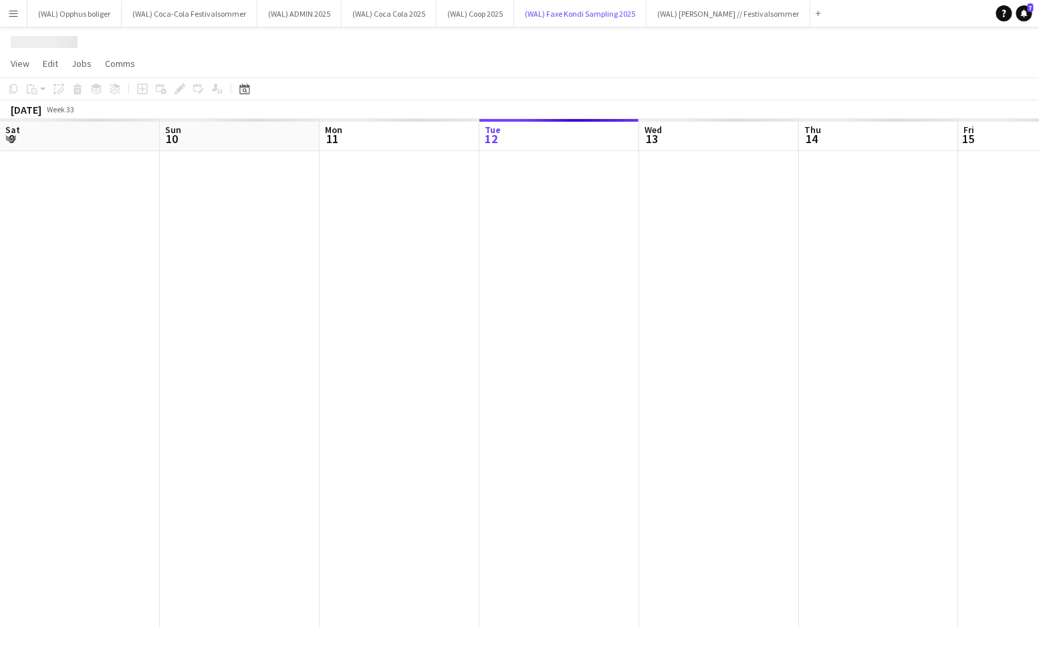
scroll to position [0, 320]
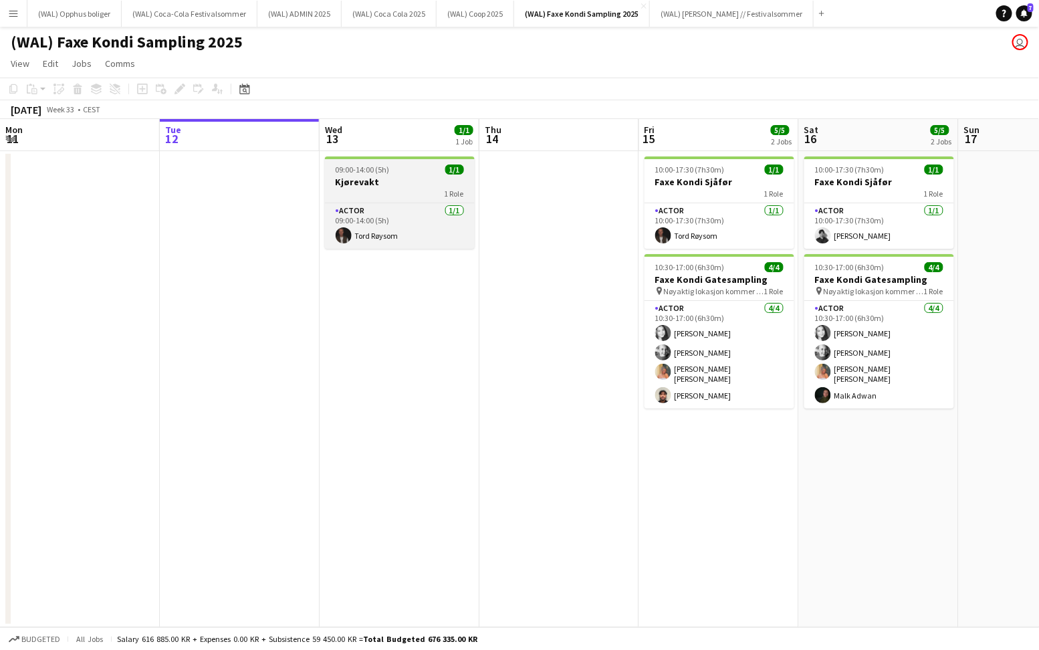
click at [346, 182] on h3 "Kjørevakt" at bounding box center [400, 182] width 150 height 12
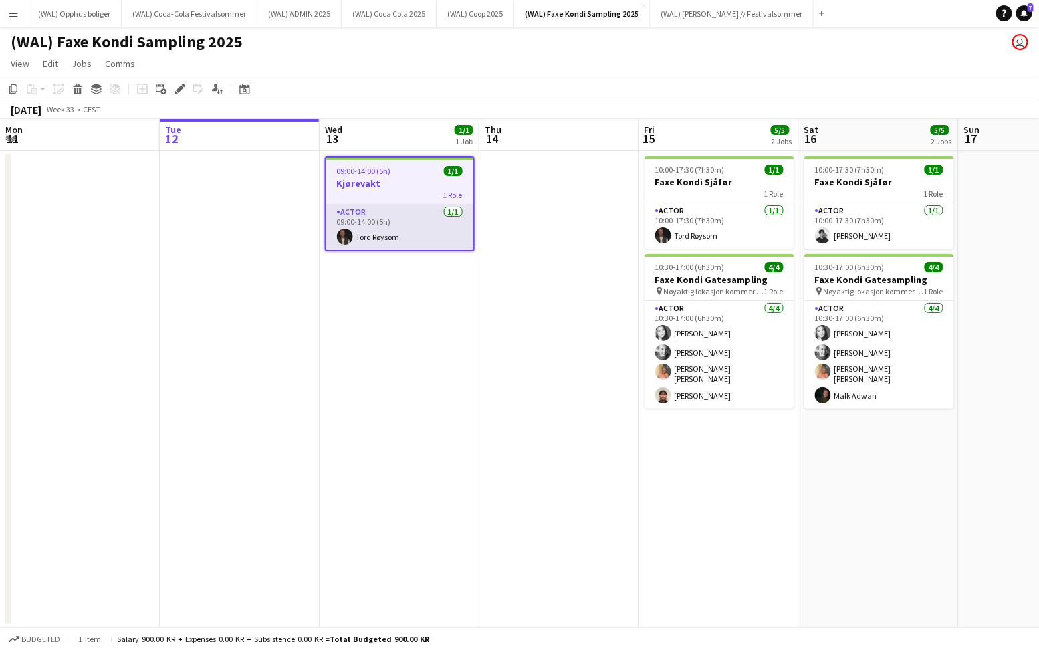
click at [387, 215] on app-card-role "Actor [DATE] 09:00-14:00 (5h) [PERSON_NAME]" at bounding box center [399, 227] width 147 height 45
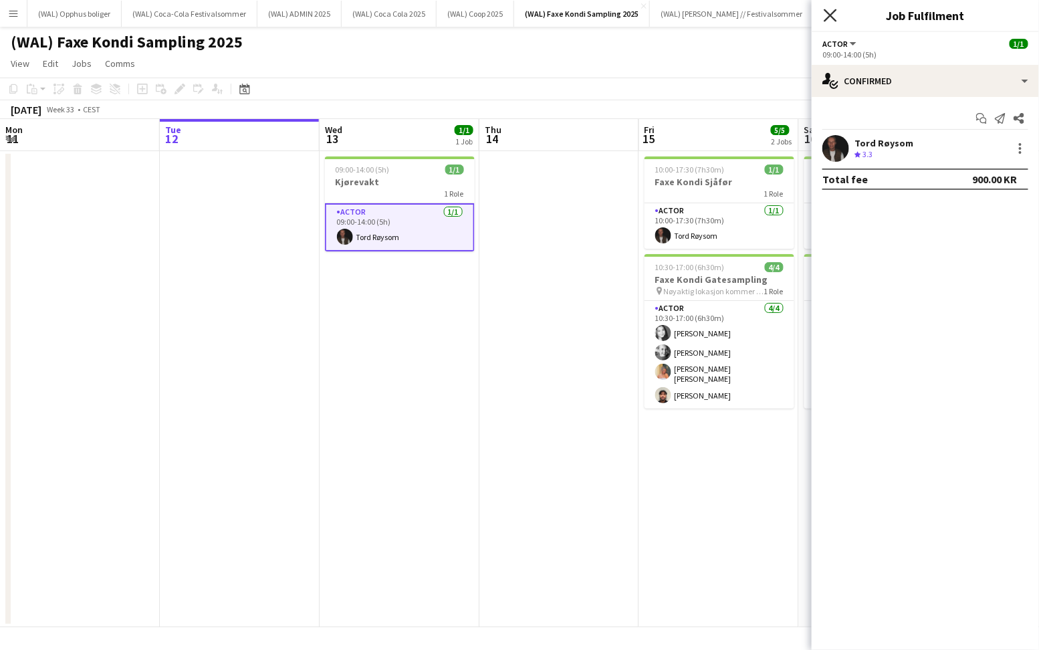
click at [829, 19] on icon "Close pop-in" at bounding box center [830, 15] width 13 height 13
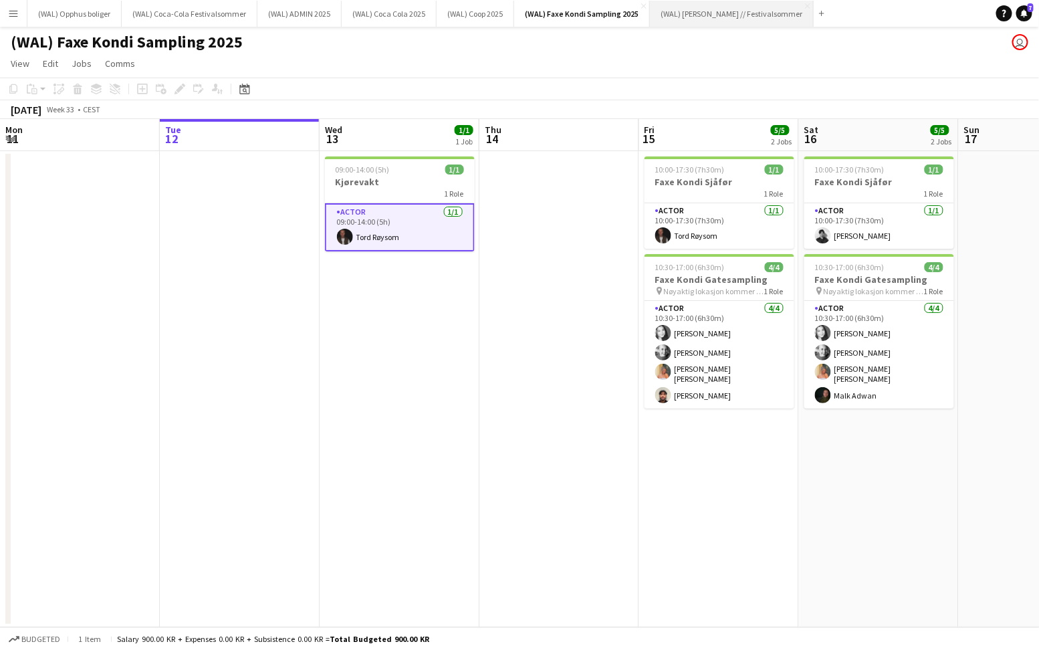
click at [674, 6] on button "(WAL) [PERSON_NAME] // Festivalsommer Close" at bounding box center [732, 14] width 164 height 26
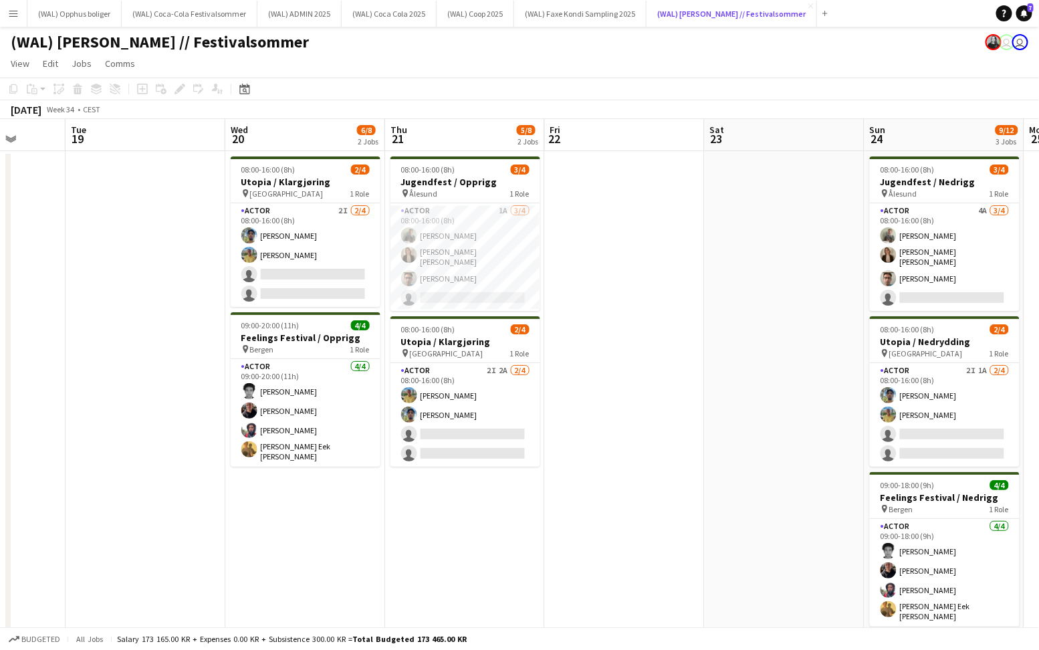
scroll to position [0, 414]
click at [470, 249] on app-card-role "Actor 1A [DATE] 08:00-16:00 (8h) [PERSON_NAME] Heed [PERSON_NAME] [PERSON_NAME]…" at bounding box center [466, 257] width 150 height 108
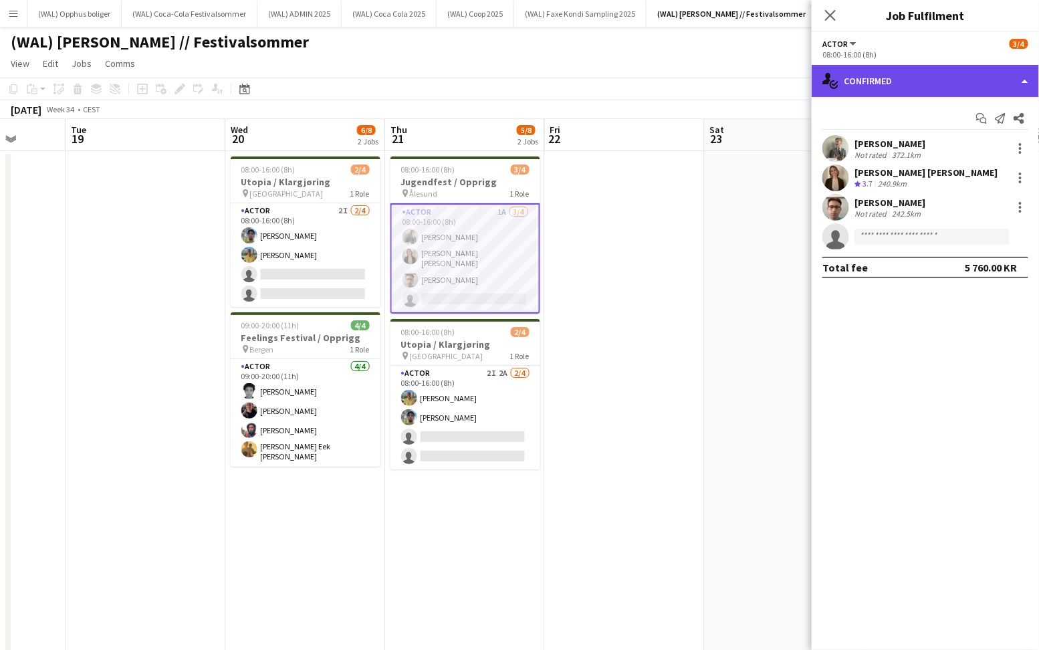
click at [857, 89] on div "single-neutral-actions-check-2 Confirmed" at bounding box center [925, 81] width 227 height 32
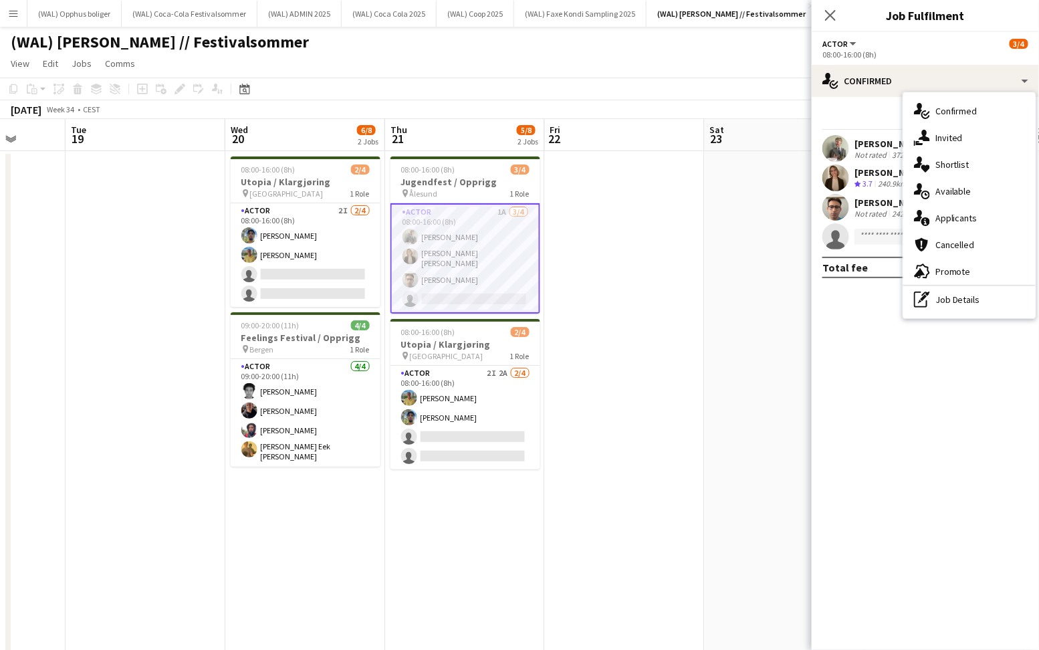
click at [858, 106] on div "Start chat Send notification Share [PERSON_NAME] Not rated 372.1[PERSON_NAME] […" at bounding box center [925, 193] width 227 height 192
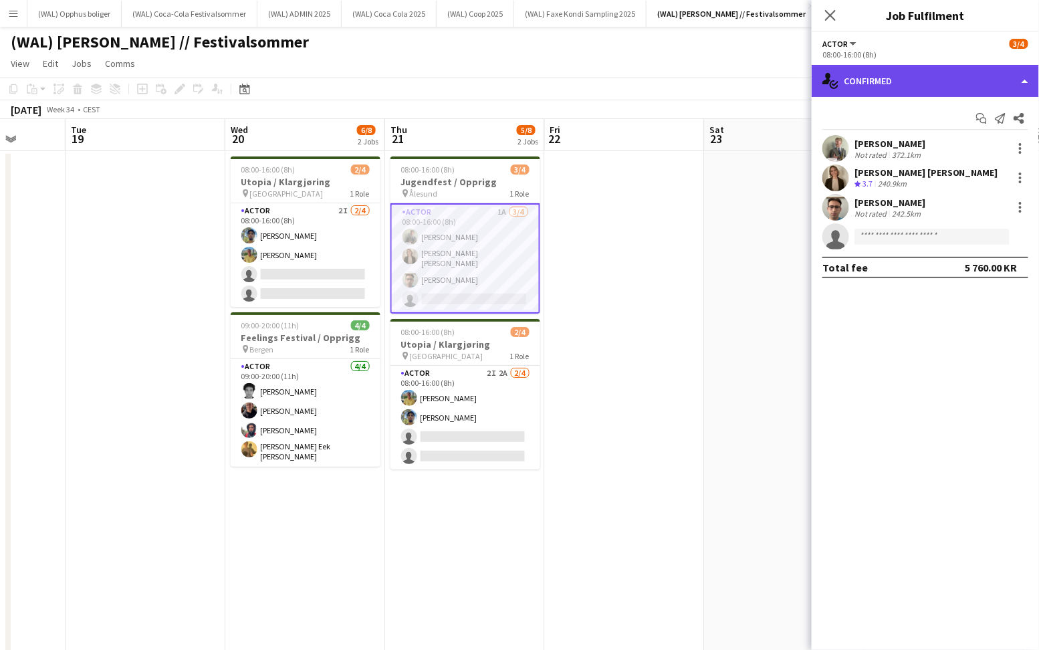
click at [896, 96] on div "single-neutral-actions-check-2 Confirmed" at bounding box center [925, 81] width 227 height 32
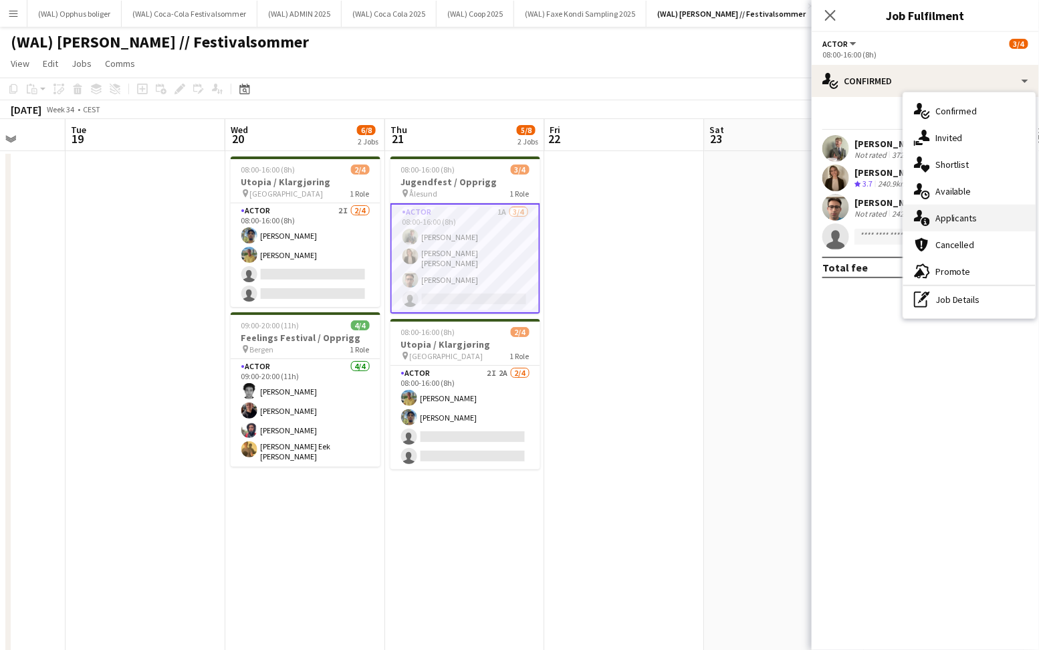
click at [963, 217] on div "single-neutral-actions-information Applicants" at bounding box center [970, 218] width 132 height 27
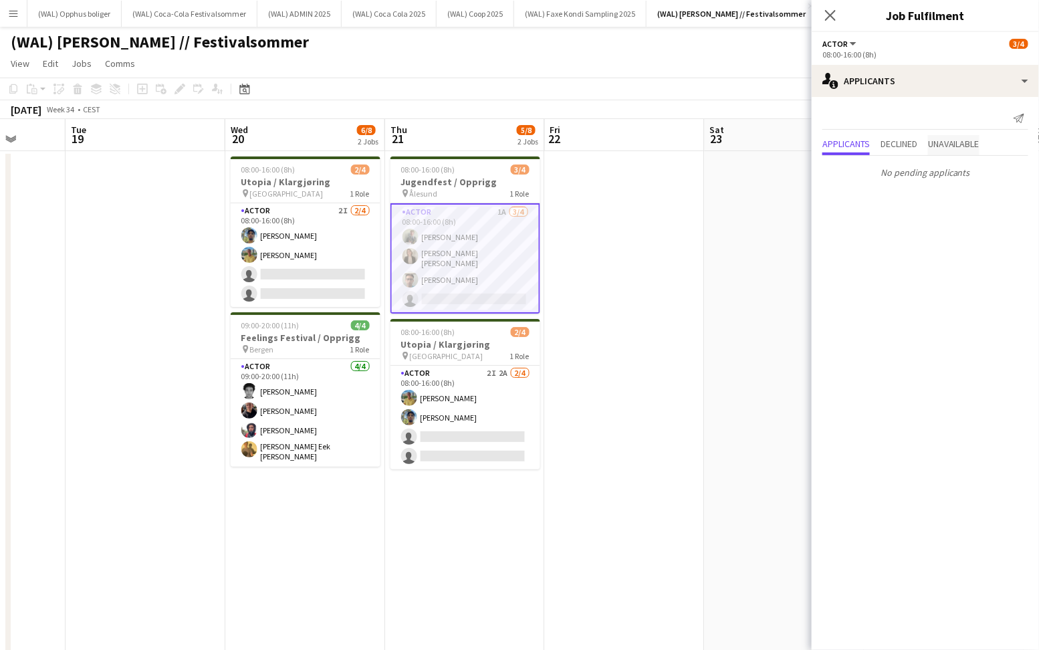
click at [971, 145] on span "Unavailable" at bounding box center [954, 143] width 52 height 9
click at [1006, 150] on app-icon "Decline" at bounding box center [1004, 149] width 11 height 11
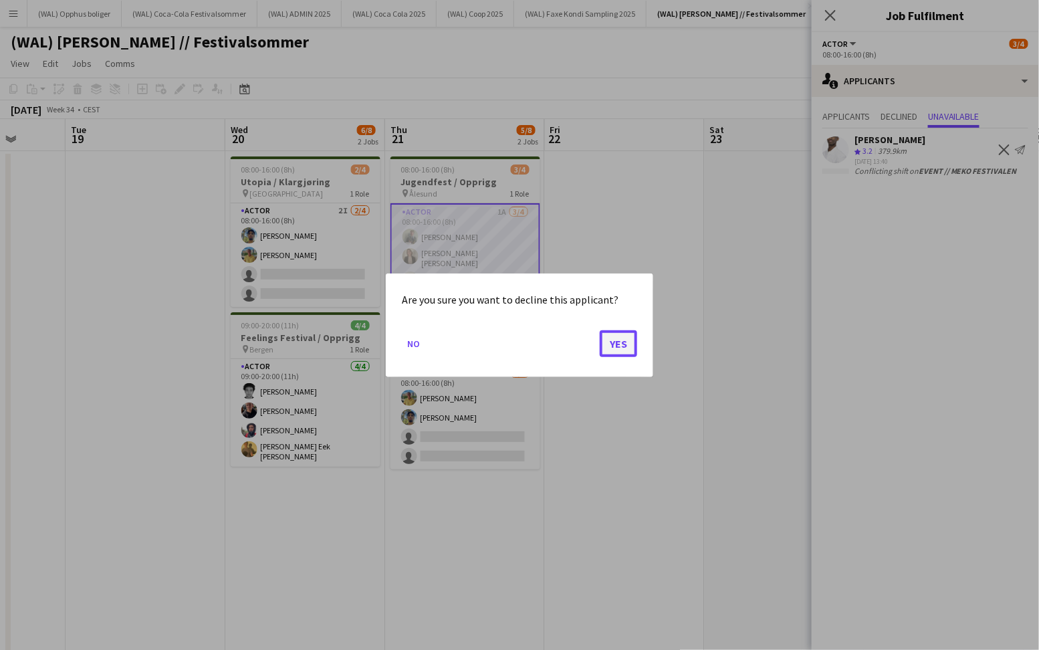
click at [622, 339] on button "Yes" at bounding box center [618, 343] width 37 height 27
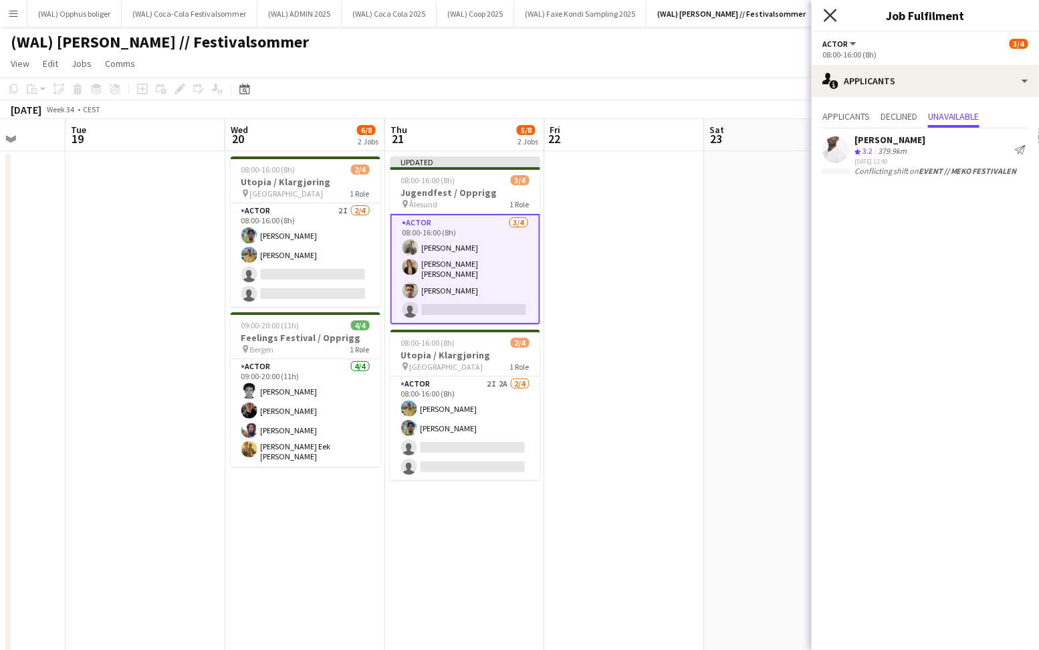
click at [829, 17] on icon at bounding box center [830, 15] width 13 height 13
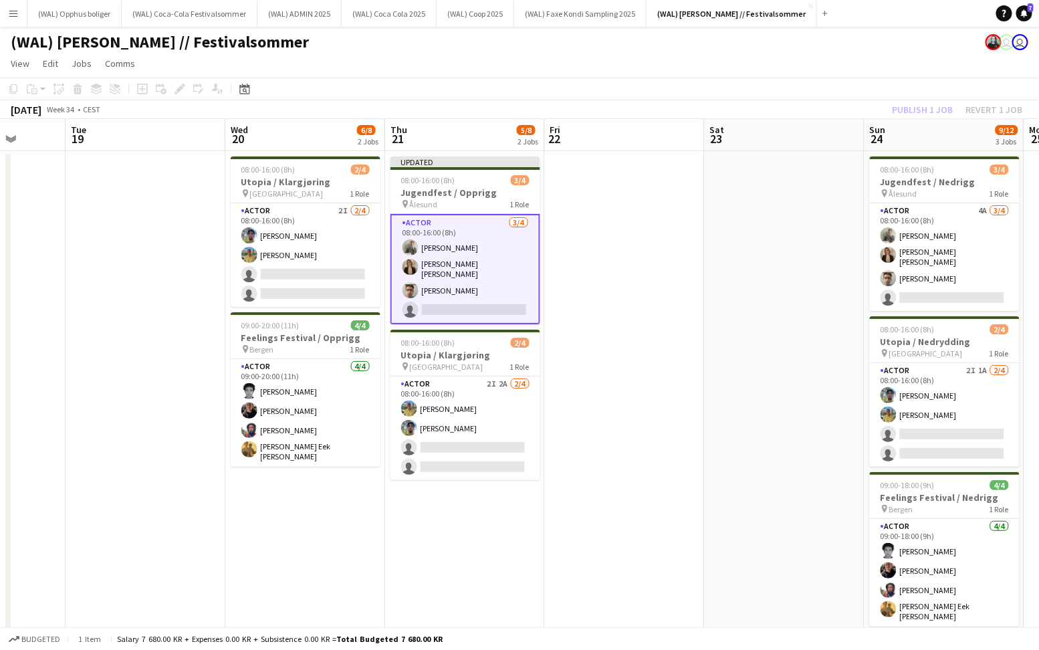
click at [803, 240] on app-date-cell at bounding box center [785, 406] width 160 height 510
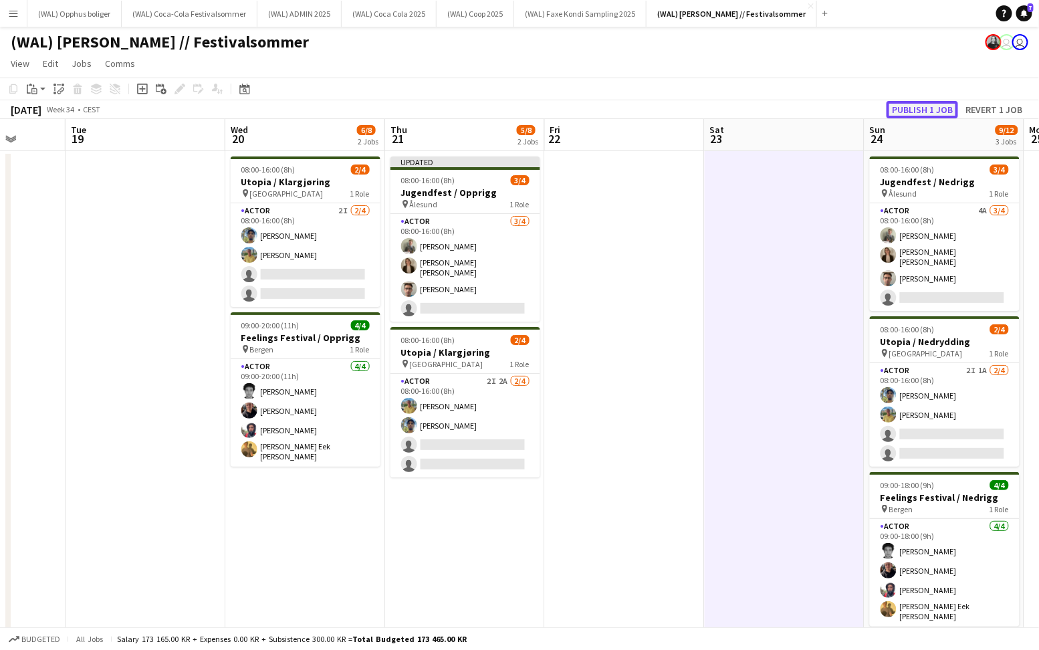
click at [903, 108] on button "Publish 1 job" at bounding box center [923, 109] width 72 height 17
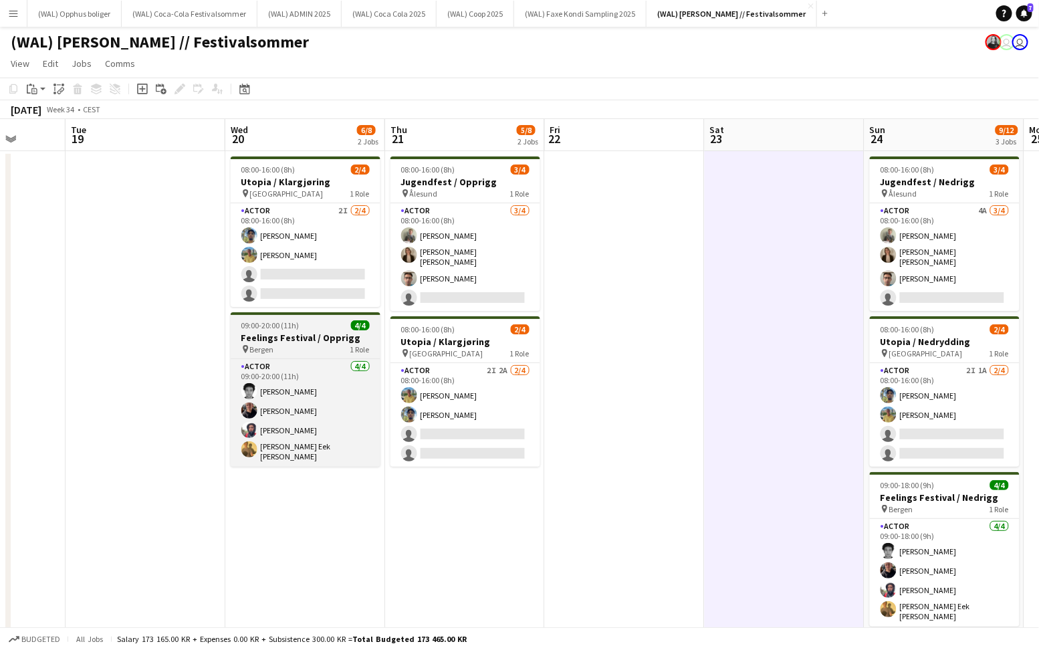
click at [249, 342] on h3 "Feelings Festival / Opprigg" at bounding box center [306, 338] width 150 height 12
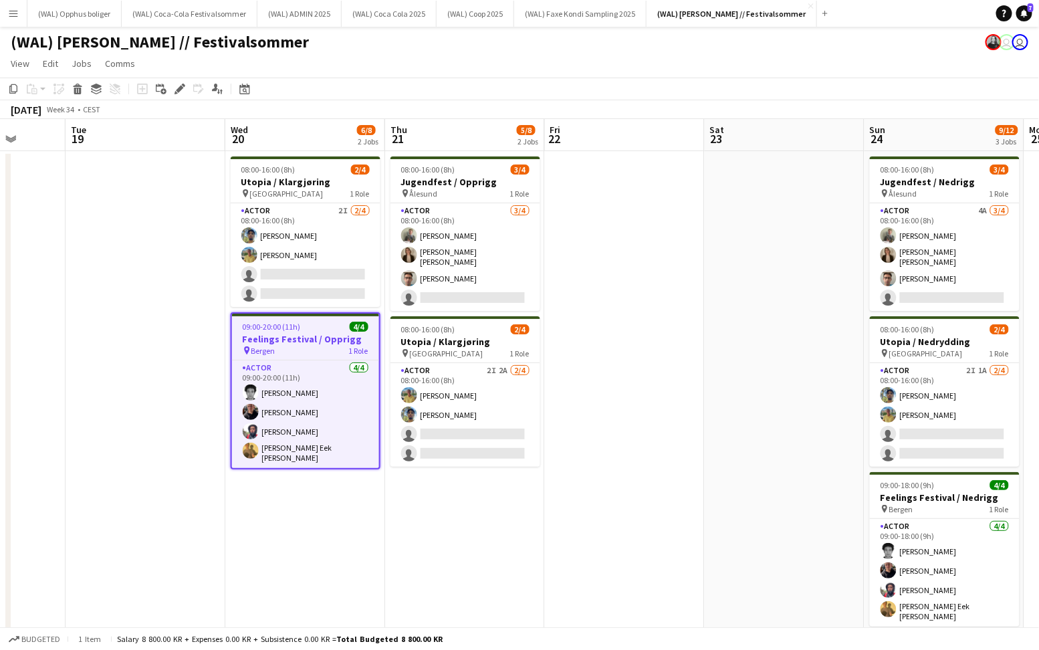
click at [249, 342] on h3 "Feelings Festival / Opprigg" at bounding box center [305, 339] width 147 height 12
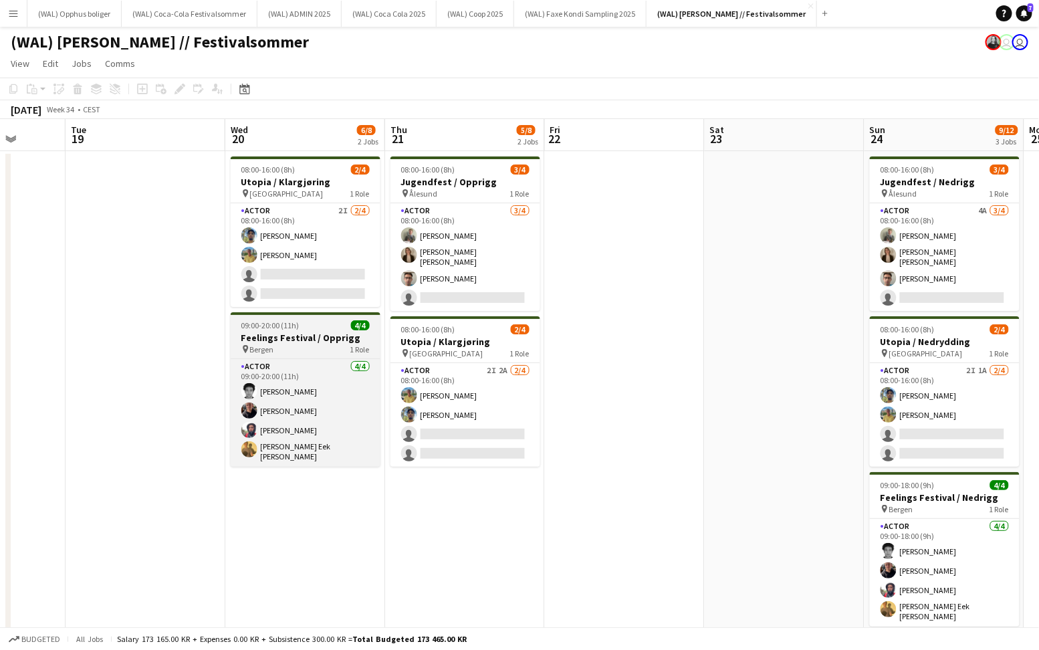
click at [252, 342] on h3 "Feelings Festival / Opprigg" at bounding box center [306, 338] width 150 height 12
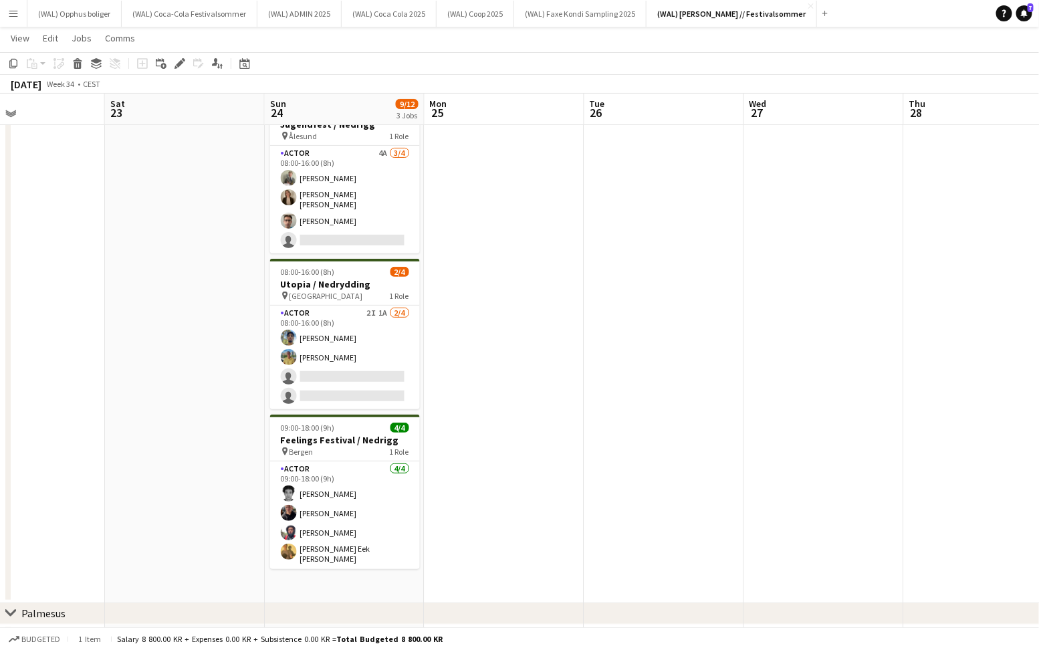
scroll to position [53, 0]
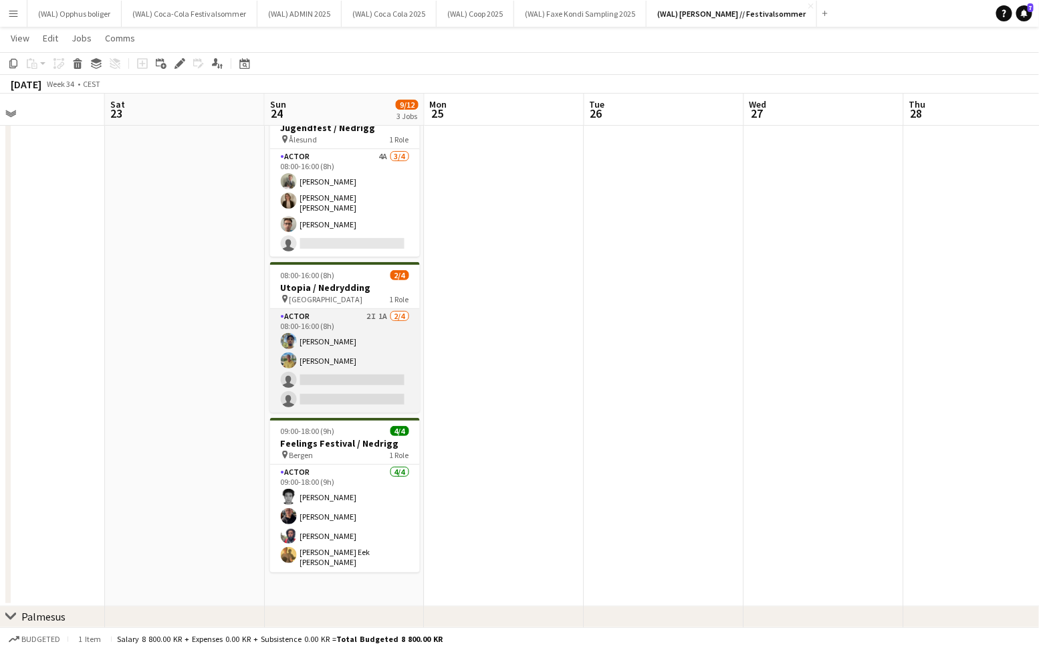
click at [339, 378] on app-card-role "Actor 2I 1A [DATE] 08:00-16:00 (8h) [PERSON_NAME] Jan [PERSON_NAME] single-neut…" at bounding box center [345, 361] width 150 height 104
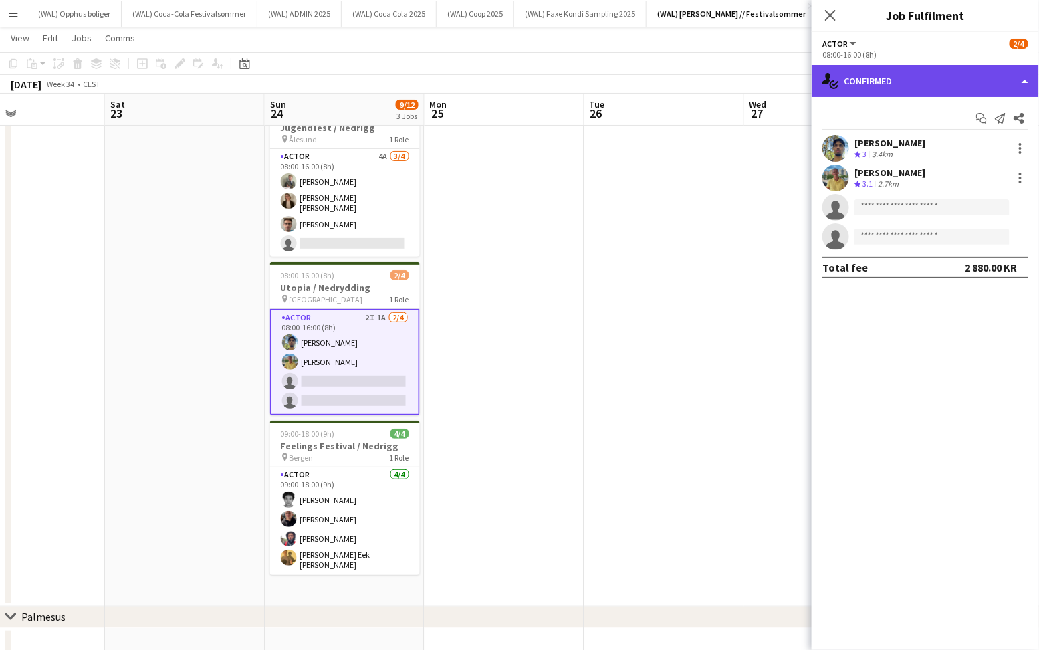
click at [940, 91] on div "single-neutral-actions-check-2 Confirmed" at bounding box center [925, 81] width 227 height 32
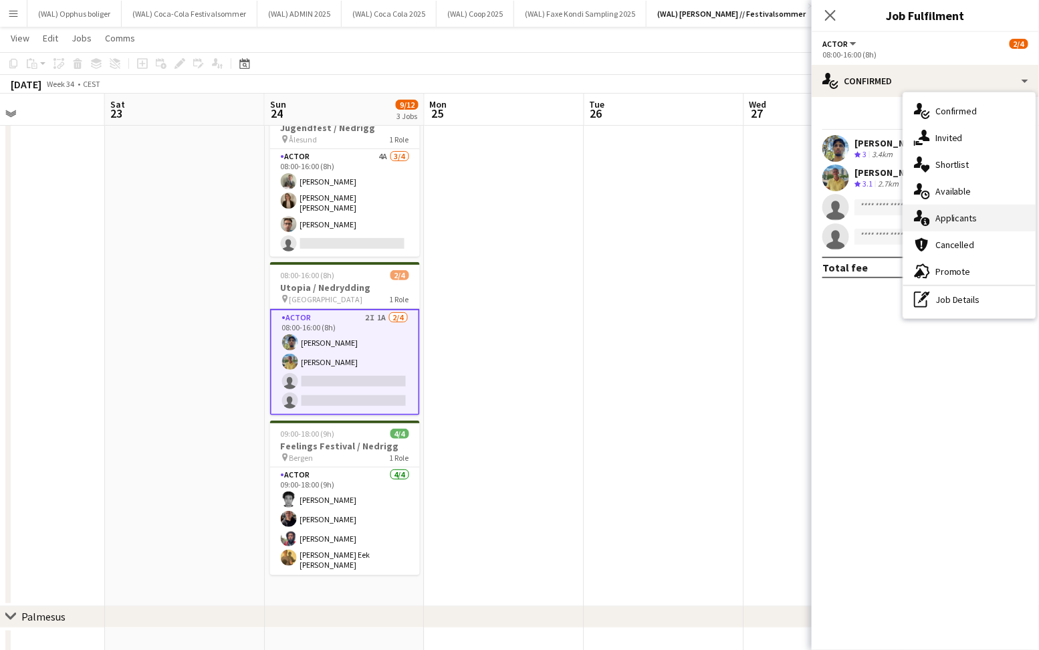
click at [971, 216] on div "single-neutral-actions-information Applicants" at bounding box center [970, 218] width 132 height 27
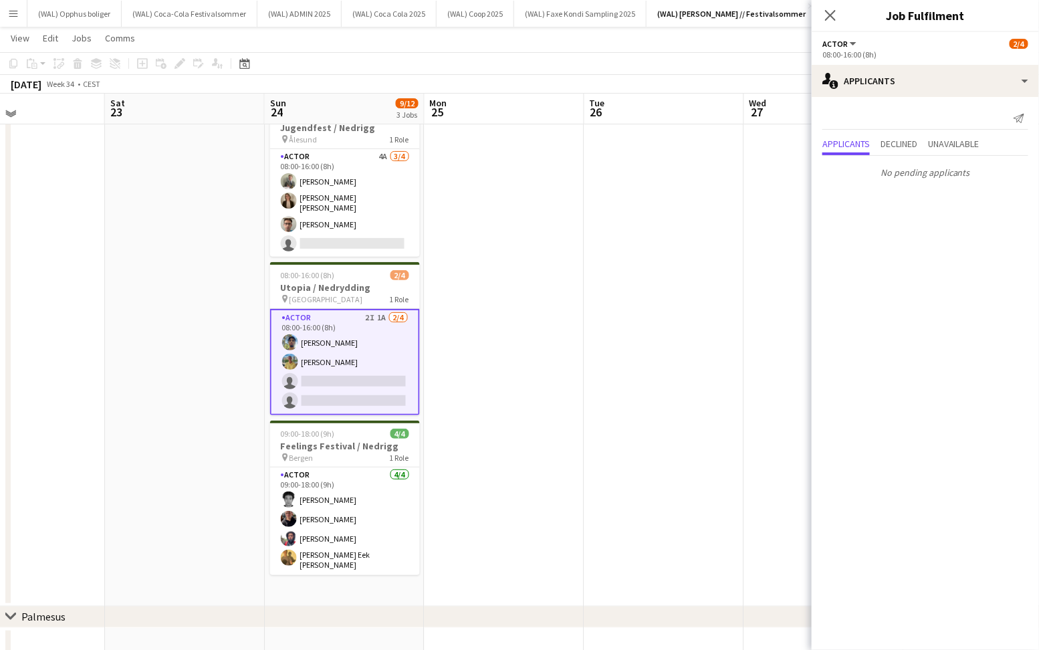
scroll to position [0, 0]
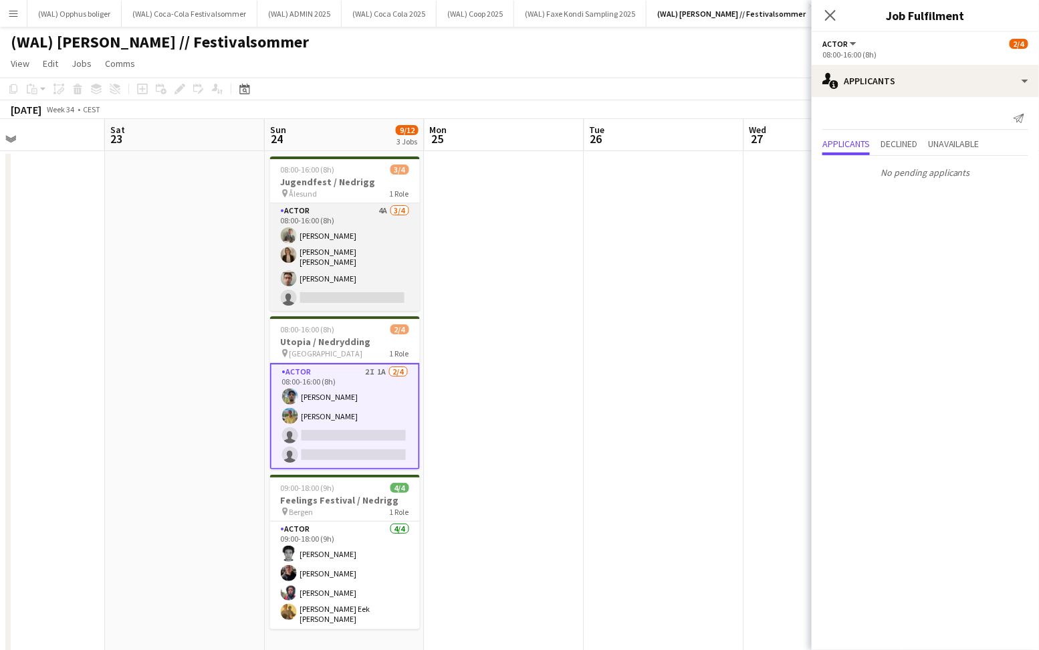
click at [311, 262] on app-card-role "Actor 4A [DATE] 08:00-16:00 (8h) [PERSON_NAME] Heed [PERSON_NAME] [PERSON_NAME]…" at bounding box center [345, 257] width 150 height 108
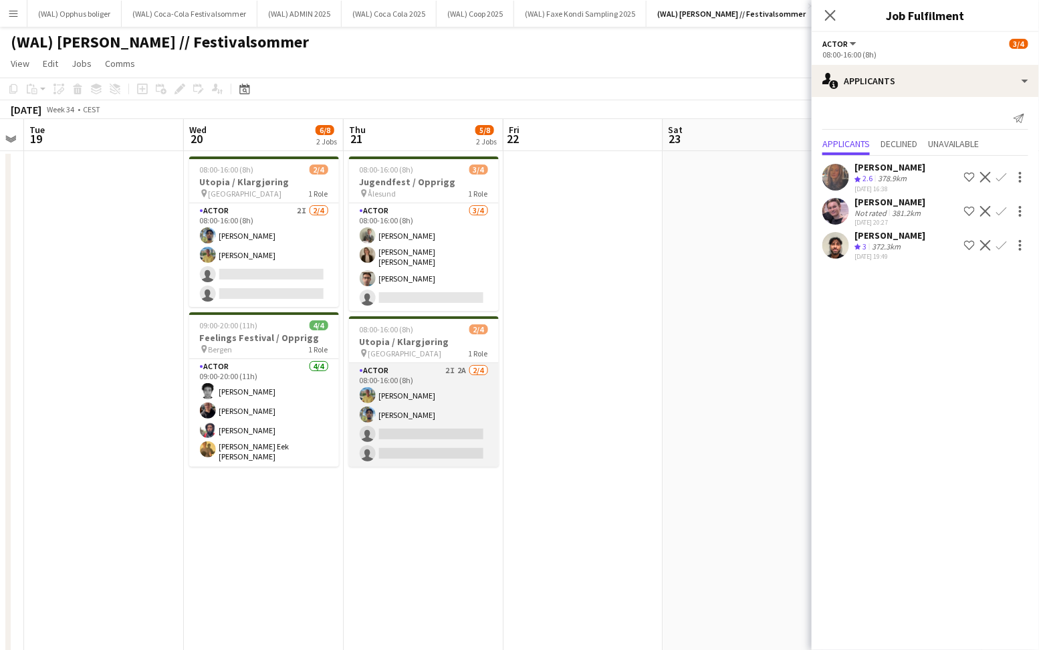
click at [399, 400] on app-card-role "Actor 2I 2A [DATE] 08:00-16:00 (8h) Jan [PERSON_NAME] [PERSON_NAME] single-neut…" at bounding box center [424, 415] width 150 height 104
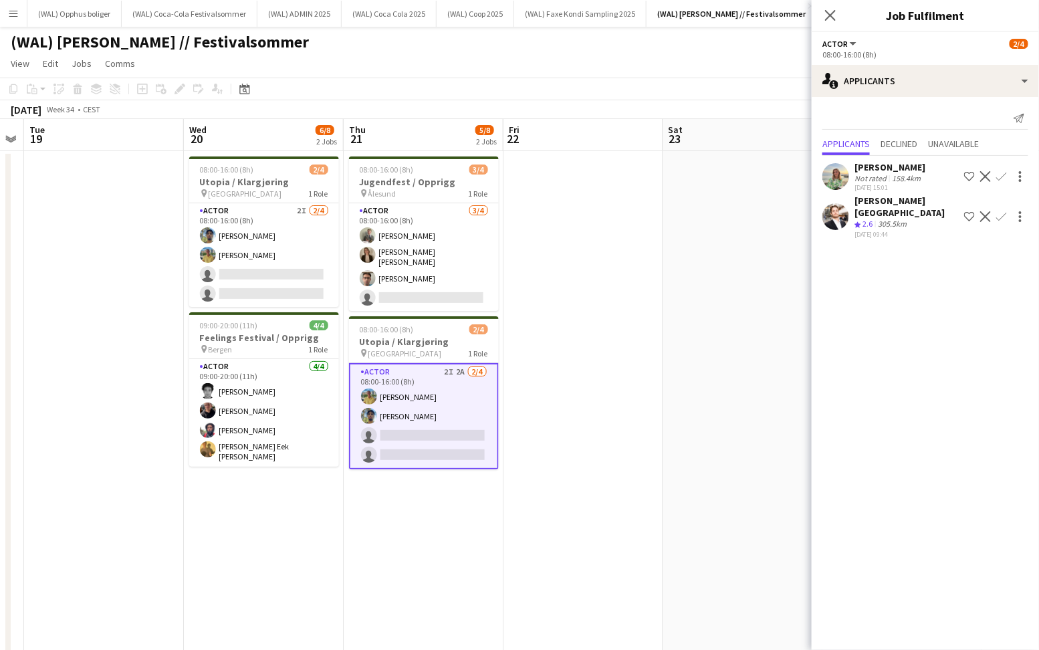
click at [872, 181] on div "Not rated" at bounding box center [872, 178] width 35 height 10
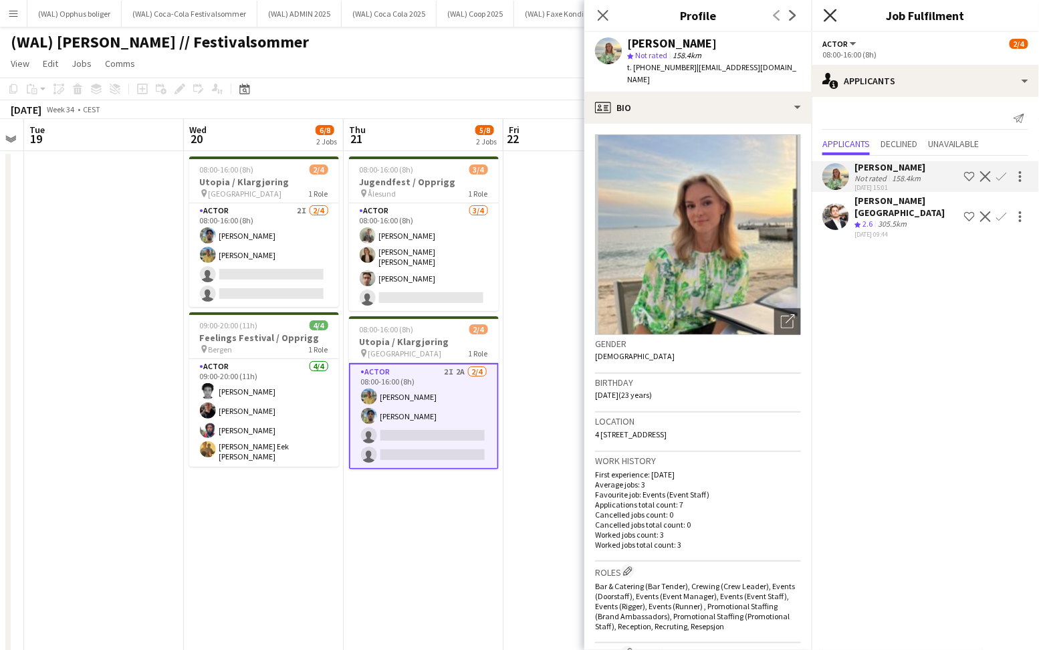
click at [829, 17] on icon at bounding box center [830, 15] width 13 height 13
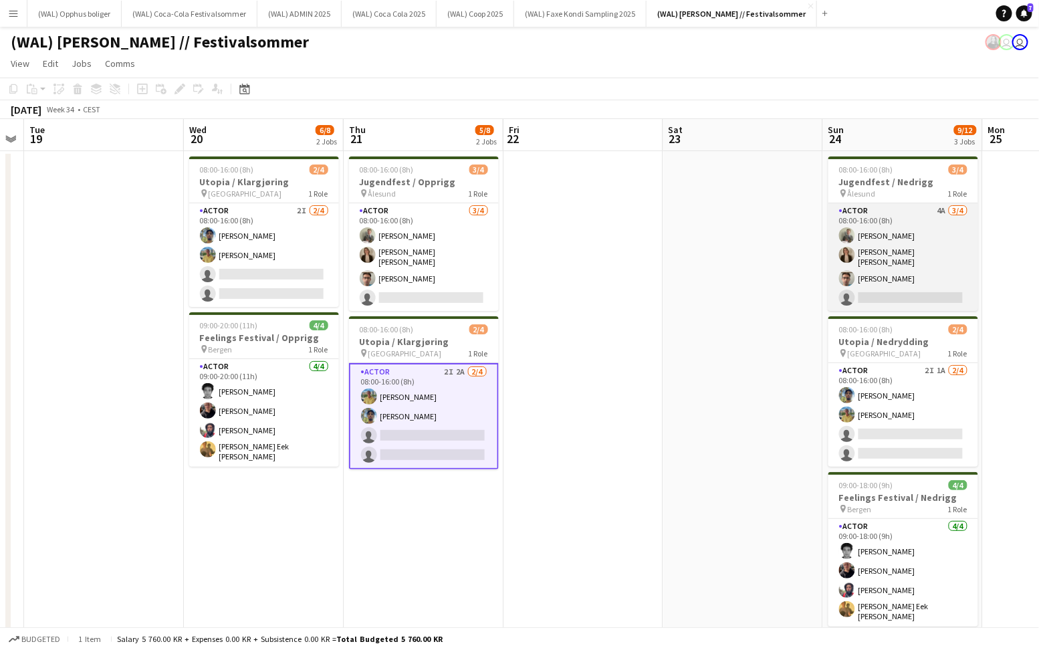
click at [882, 271] on app-card-role "Actor 4A [DATE] 08:00-16:00 (8h) [PERSON_NAME] Heed [PERSON_NAME] [PERSON_NAME]…" at bounding box center [904, 257] width 150 height 108
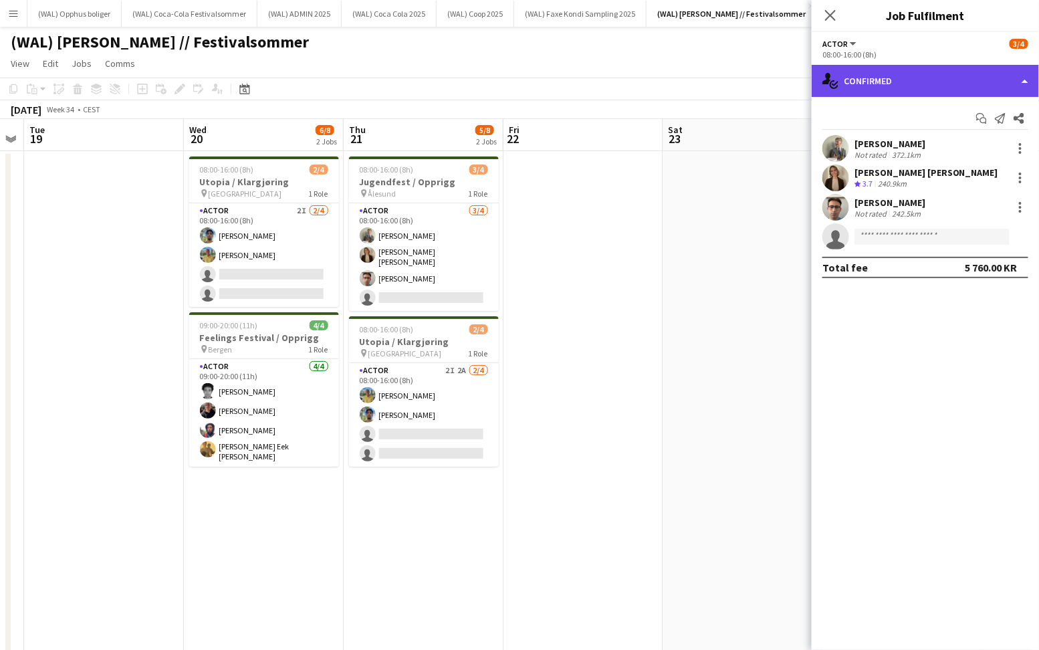
click at [914, 76] on div "single-neutral-actions-check-2 Confirmed" at bounding box center [925, 81] width 227 height 32
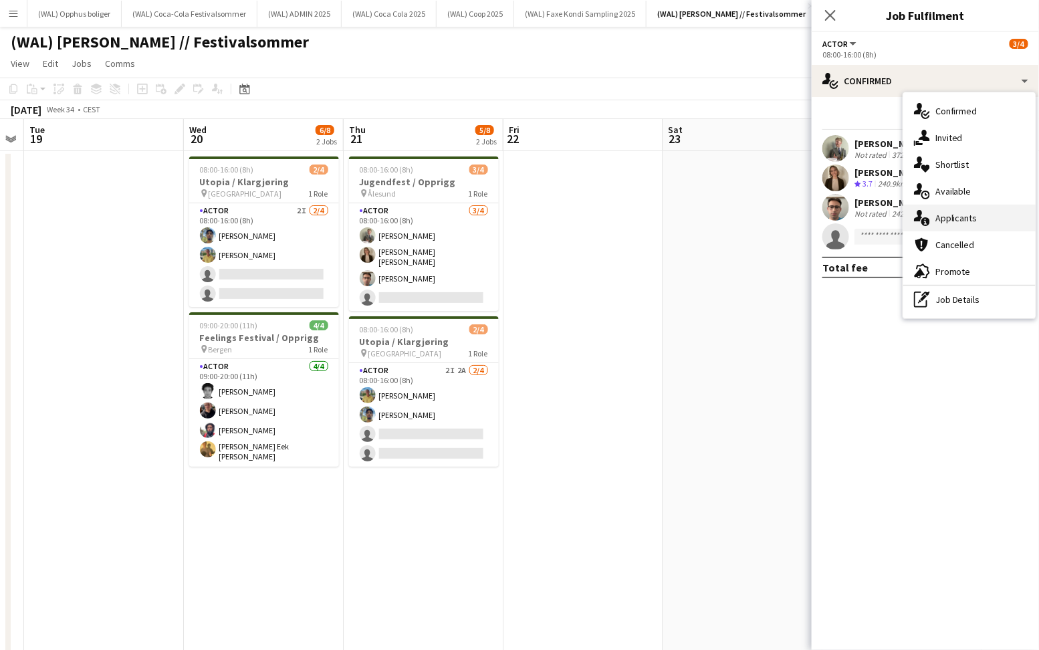
click at [957, 211] on div "single-neutral-actions-information Applicants" at bounding box center [970, 218] width 132 height 27
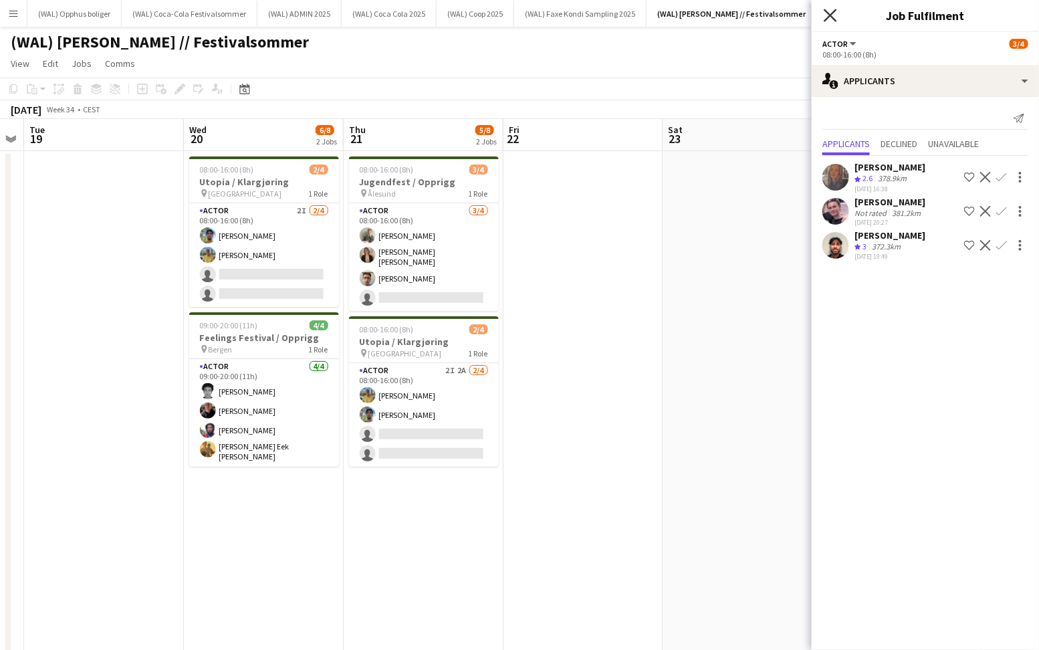
click at [829, 19] on icon "Close pop-in" at bounding box center [830, 15] width 13 height 13
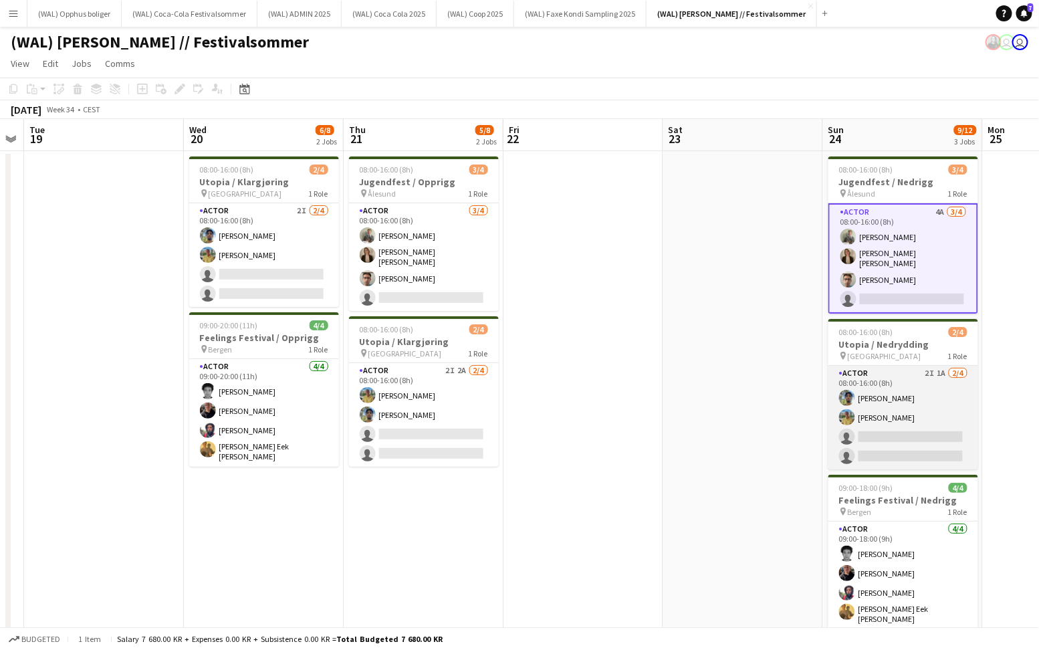
click at [857, 369] on app-card-role "Actor 2I 1A [DATE] 08:00-16:00 (8h) [PERSON_NAME] Jan [PERSON_NAME] single-neut…" at bounding box center [904, 418] width 150 height 104
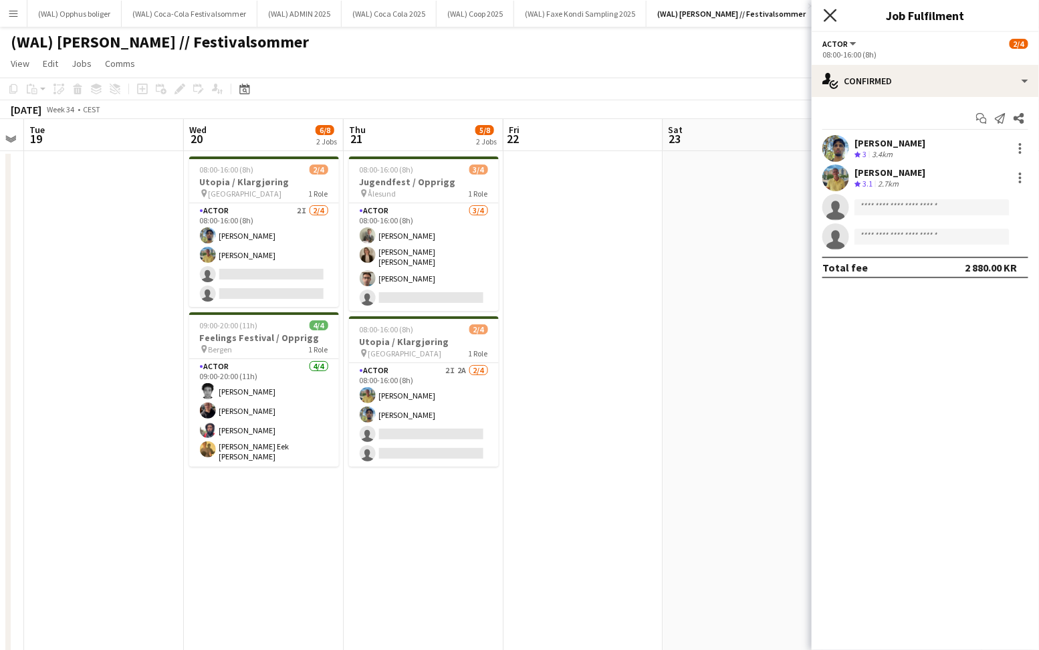
click at [829, 18] on icon at bounding box center [830, 15] width 13 height 13
